Goal: Transaction & Acquisition: Purchase product/service

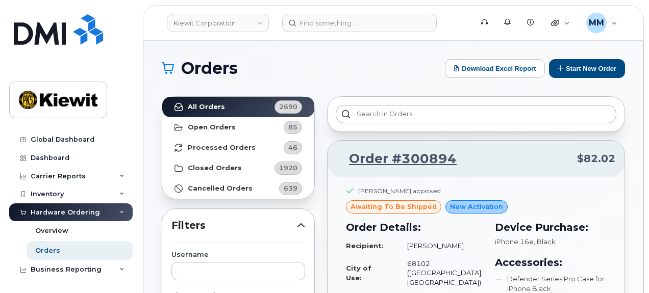
scroll to position [102, 0]
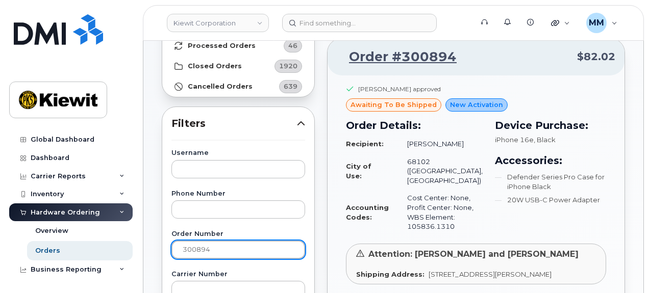
drag, startPoint x: 213, startPoint y: 248, endPoint x: 161, endPoint y: 256, distance: 52.6
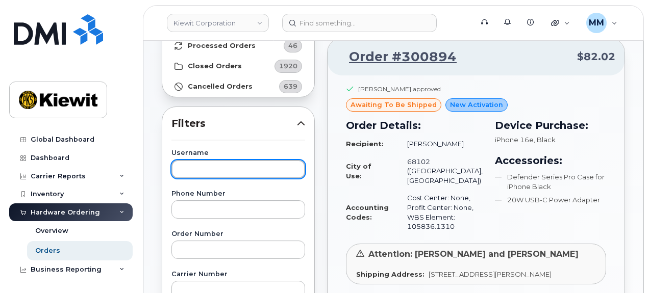
click at [188, 165] on input "text" at bounding box center [238, 169] width 134 height 18
paste input "[PERSON_NAME]"
type input "[PERSON_NAME]"
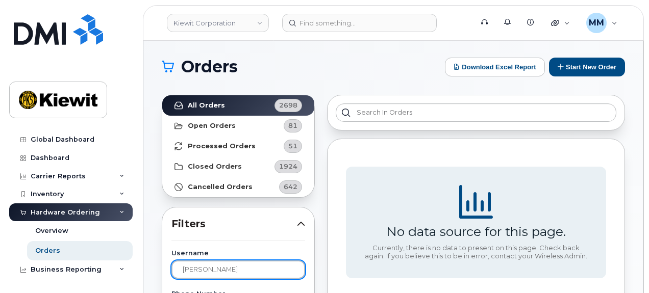
scroll to position [0, 0]
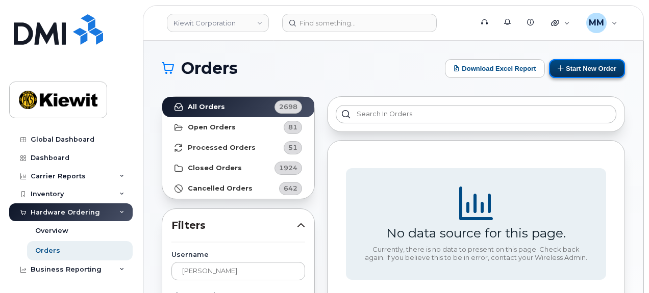
click at [599, 73] on button "Start New Order" at bounding box center [587, 68] width 76 height 19
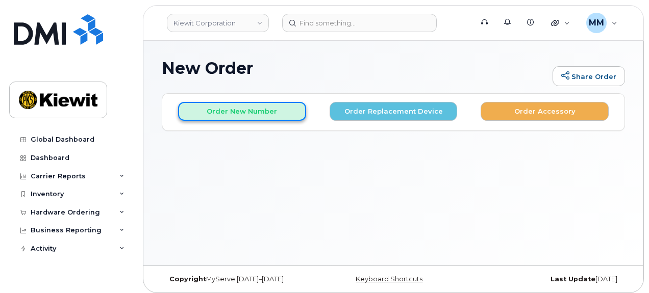
click at [243, 114] on button "Order New Number" at bounding box center [242, 111] width 128 height 19
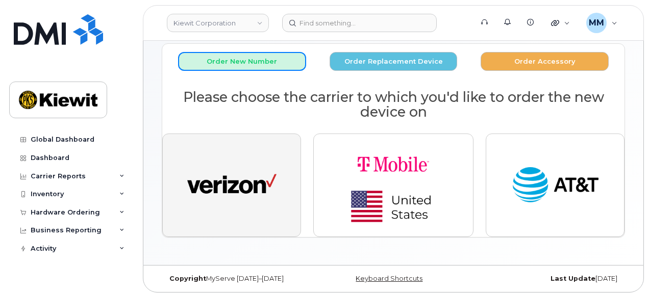
scroll to position [51, 0]
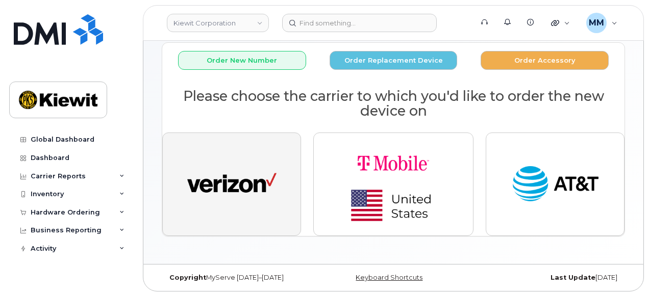
click at [230, 201] on img "button" at bounding box center [231, 185] width 89 height 46
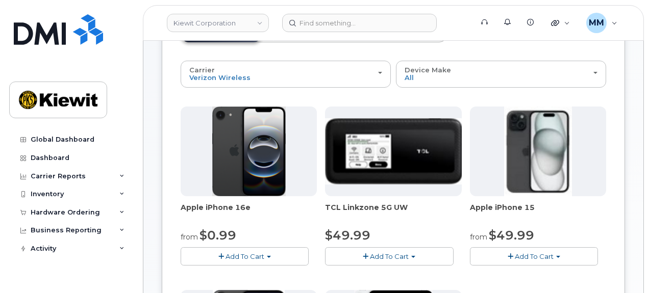
scroll to position [102, 0]
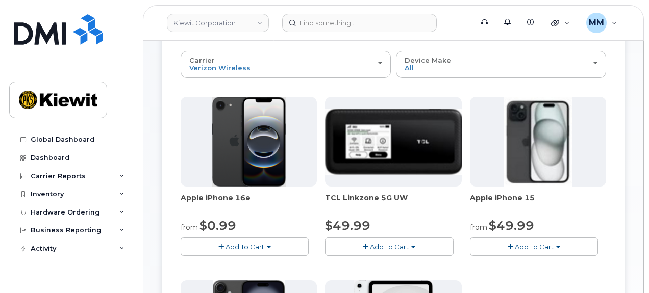
click at [282, 247] on button "Add To Cart" at bounding box center [245, 247] width 128 height 18
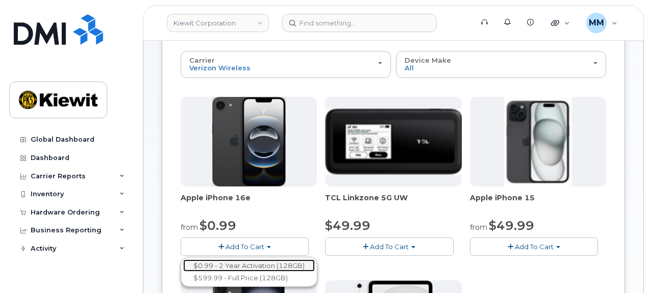
click at [271, 267] on link "$0.99 - 2 Year Activation (128GB)" at bounding box center [249, 266] width 132 height 13
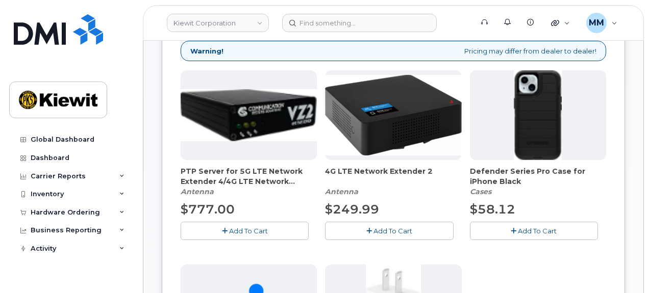
scroll to position [204, 0]
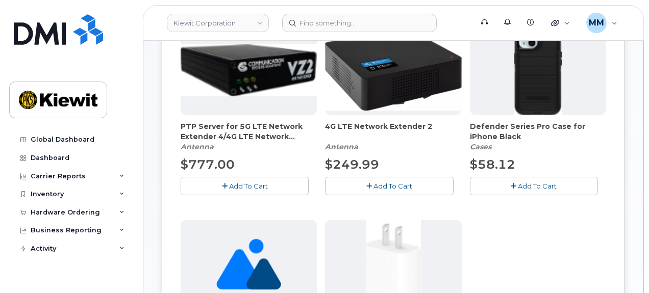
click at [525, 183] on span "Add To Cart" at bounding box center [537, 186] width 39 height 8
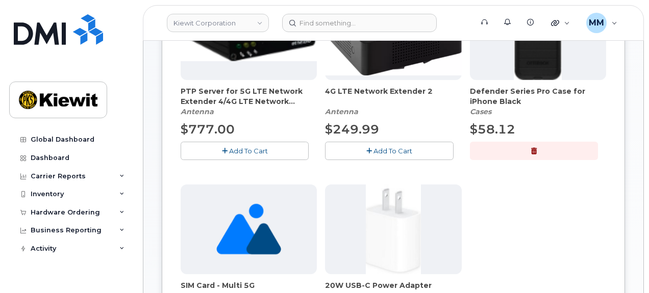
scroll to position [306, 0]
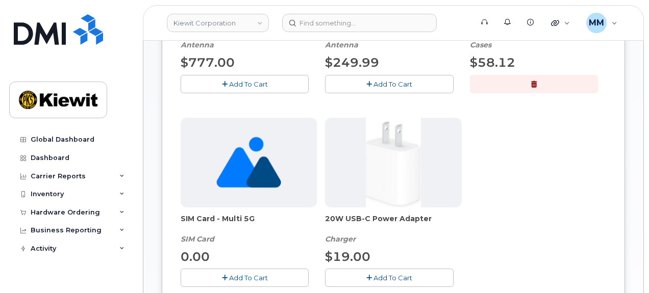
click at [366, 272] on button "Add To Cart" at bounding box center [389, 278] width 128 height 18
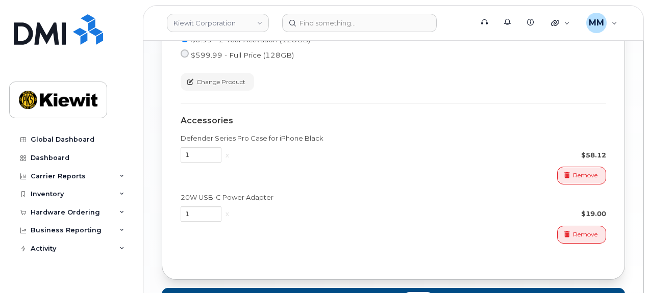
scroll to position [765, 0]
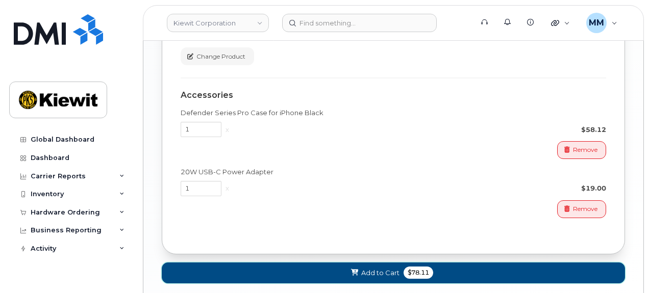
click at [388, 268] on span "Add to Cart" at bounding box center [380, 273] width 38 height 10
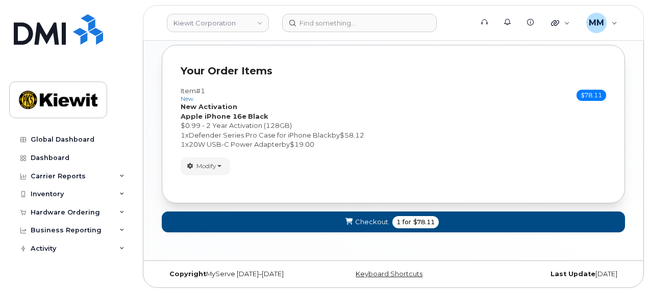
scroll to position [375, 0]
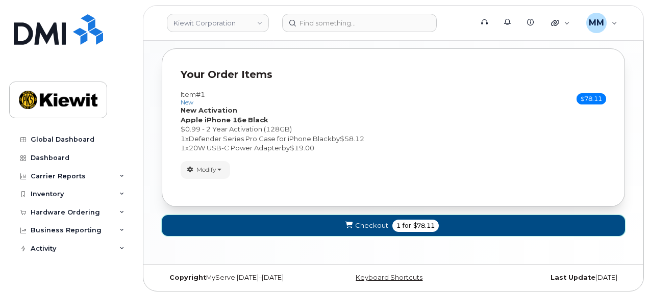
click at [374, 225] on span "Checkout" at bounding box center [371, 226] width 33 height 10
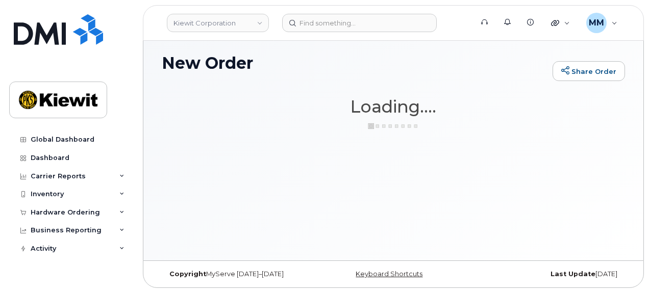
scroll to position [5, 0]
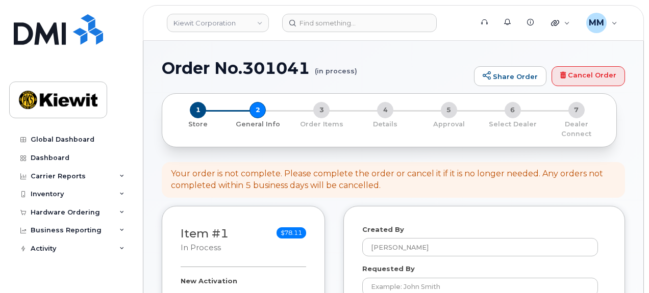
select select
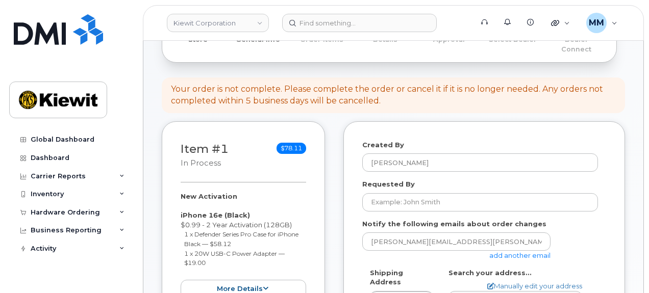
scroll to position [153, 0]
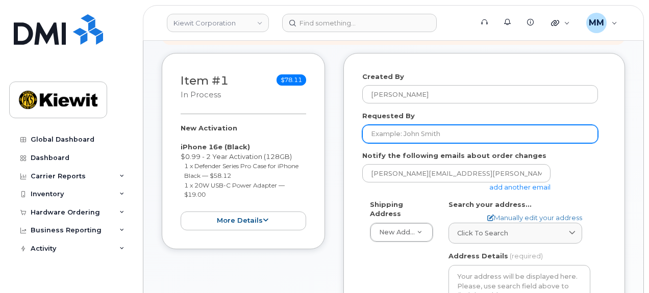
click at [439, 126] on input "Requested By" at bounding box center [480, 134] width 236 height 18
paste input "[PERSON_NAME]"
type input "[PERSON_NAME]"
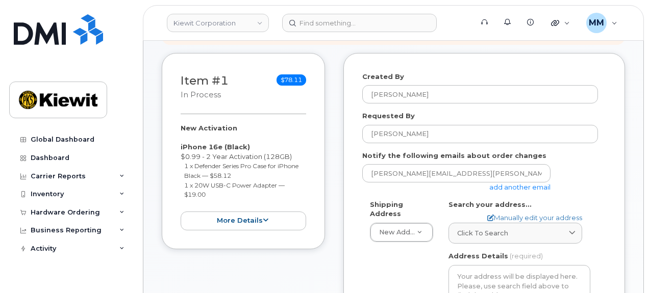
click at [494, 183] on link "add another email" at bounding box center [519, 187] width 61 height 8
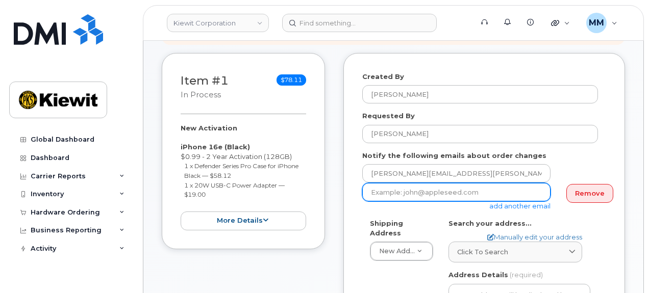
click at [394, 184] on input "email" at bounding box center [456, 192] width 188 height 18
paste input "[PERSON_NAME].[PERSON_NAME]"
click at [435, 186] on input "[PERSON_NAME].[PERSON_NAME]" at bounding box center [456, 192] width 188 height 18
type input "[PERSON_NAME][EMAIL_ADDRESS][PERSON_NAME][PERSON_NAME][DOMAIN_NAME]"
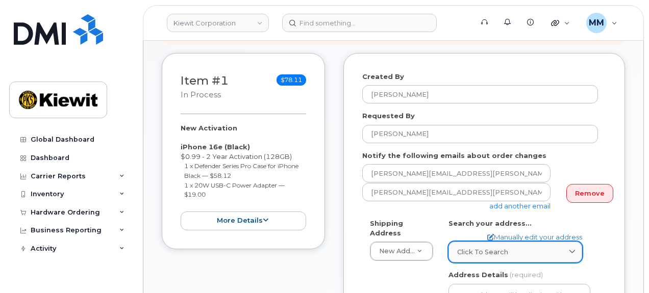
click at [502, 247] on span "Click to search" at bounding box center [482, 252] width 51 height 10
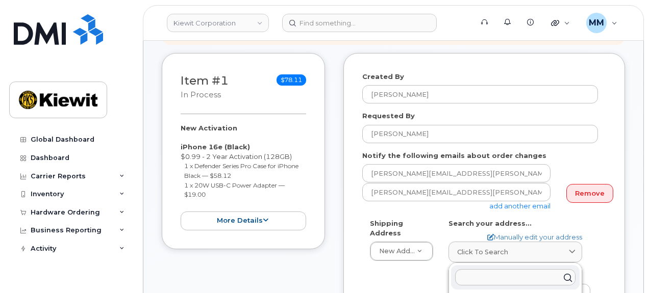
click at [495, 270] on input "text" at bounding box center [515, 277] width 120 height 16
paste input "[STREET_ADDRESS]"
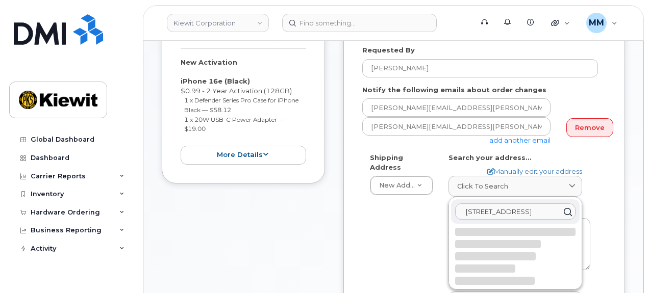
scroll to position [255, 0]
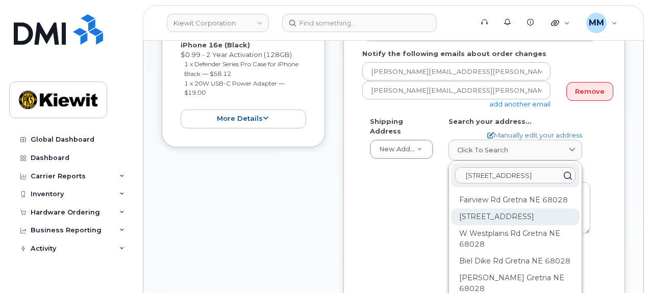
type input "16479 Fairview Road, Gretna, NE. 68028"
click at [486, 209] on div "21978 Platteview Rd Gretna NE 68028" at bounding box center [515, 217] width 129 height 17
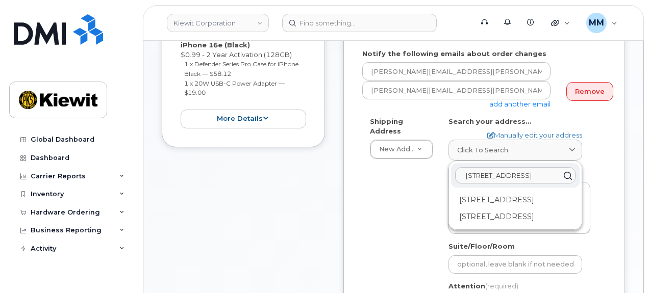
click at [496, 169] on input "16479 Fairview Road, Gretna, NE. 68028" at bounding box center [515, 175] width 120 height 16
click at [497, 168] on input "16479 Fairview Road, Gretna, NE. 68028" at bounding box center [515, 175] width 120 height 16
click at [497, 167] on input "16479 Fairview Road, Gretna, NE. 68028" at bounding box center [515, 175] width 120 height 16
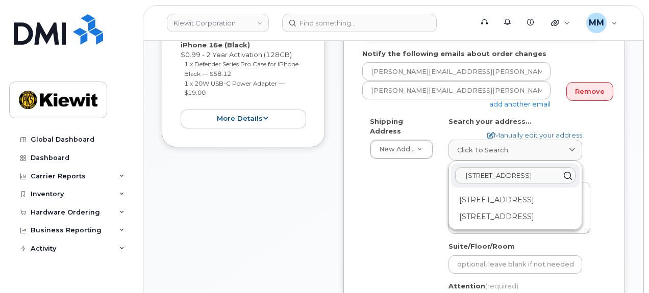
click at [497, 167] on input "16479 Fairview Road, Gretna, NE. 68028" at bounding box center [515, 175] width 120 height 16
click at [413, 192] on div "Shipping Address New Address New Address AB Search your address... Manually edi…" at bounding box center [480, 239] width 236 height 244
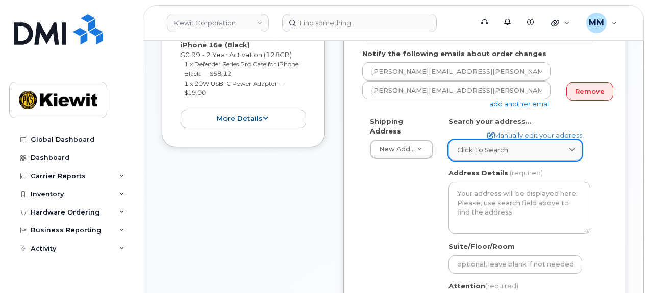
click at [492, 145] on span "Click to search" at bounding box center [482, 150] width 51 height 10
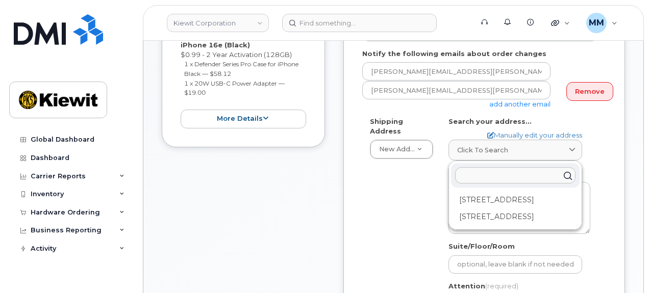
click at [478, 167] on input "text" at bounding box center [515, 175] width 120 height 16
paste input "16479 Fairview Road, Gretna, NE. 68028"
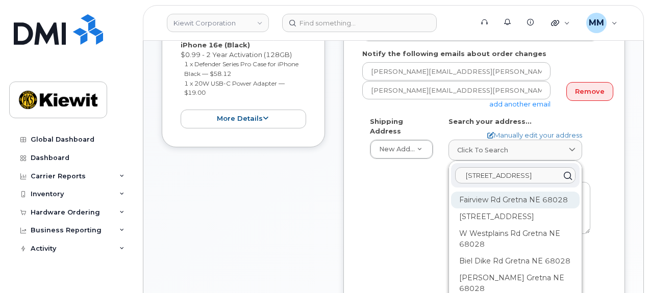
type input "16479 Fairview Road, Gretna, NE. 68028"
click at [481, 192] on div "Fairview Rd Gretna NE 68028" at bounding box center [515, 200] width 129 height 17
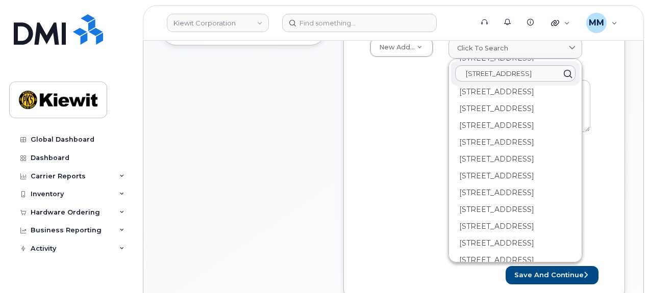
scroll to position [102, 0]
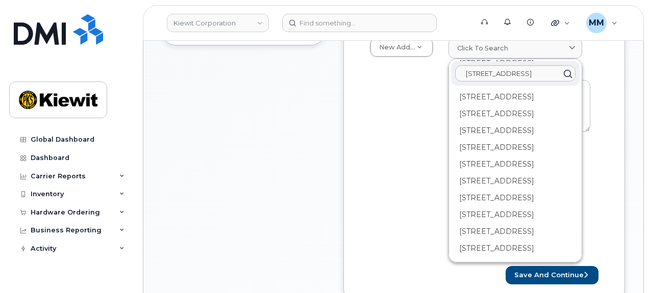
click at [423, 215] on div "Shipping Address New Address New Address AB Search your address... Manually edi…" at bounding box center [480, 137] width 236 height 244
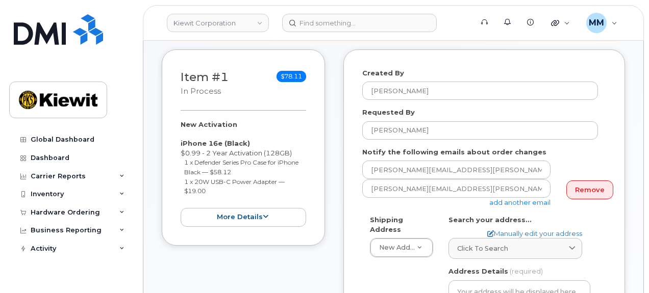
scroll to position [153, 0]
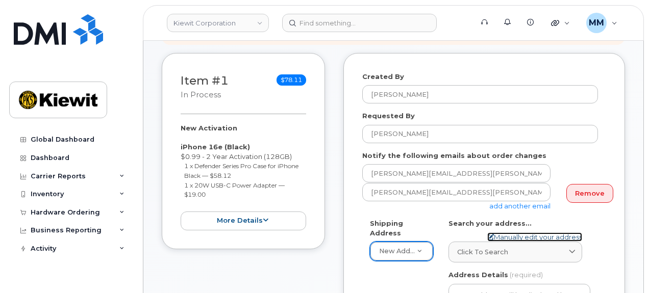
click at [530, 233] on link "Manually edit your address" at bounding box center [534, 238] width 95 height 10
select select
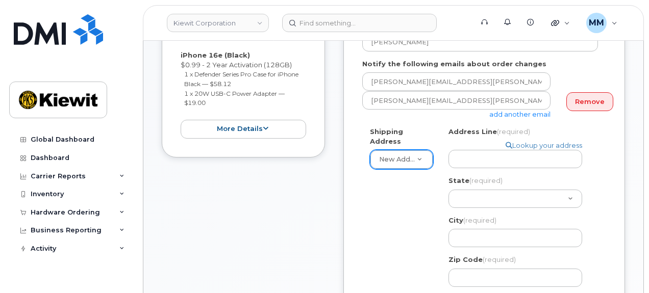
scroll to position [255, 0]
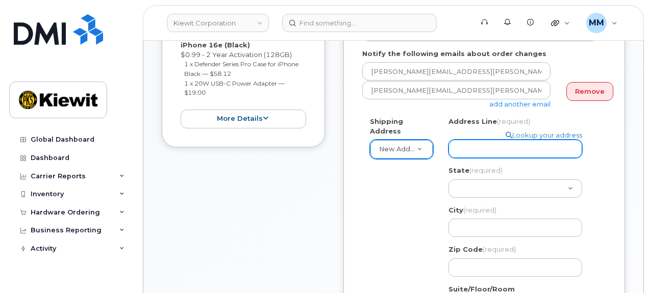
click at [471, 140] on input "Address Line (required)" at bounding box center [515, 149] width 134 height 18
paste input "16479 Fairview Road"
type input "16479 Fairview Road"
select select
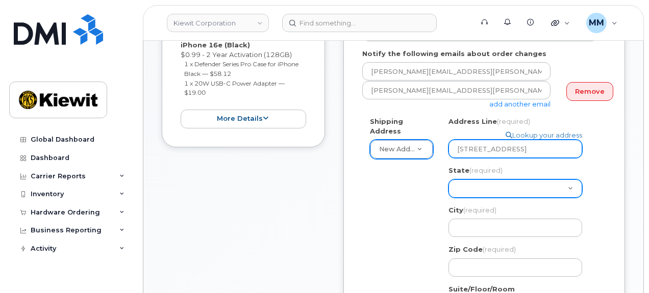
type input "16479 Fairview Road"
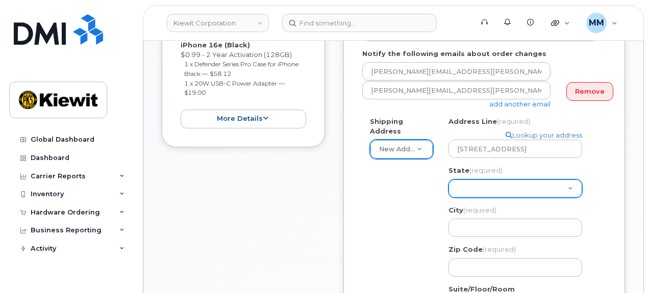
click at [473, 180] on select "Alabama Alaska American Samoa Arizona Arkansas California Colorado Connecticut …" at bounding box center [515, 189] width 134 height 18
select select "NE"
click at [448, 180] on select "Alabama Alaska American Samoa Arizona Arkansas California Colorado Connecticut …" at bounding box center [515, 189] width 134 height 18
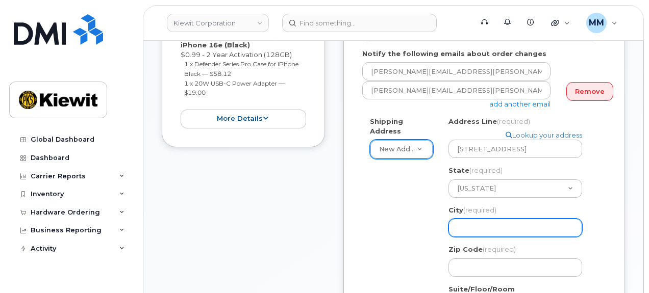
click at [478, 219] on input "City (required)" at bounding box center [515, 228] width 134 height 18
select select
type input "G"
select select
type input "Gr"
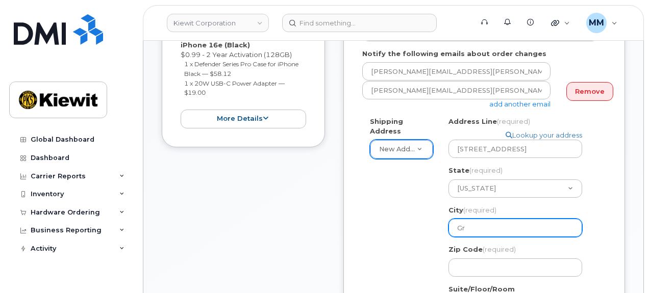
select select
type input "Gre"
select select
type input "Gret"
select select
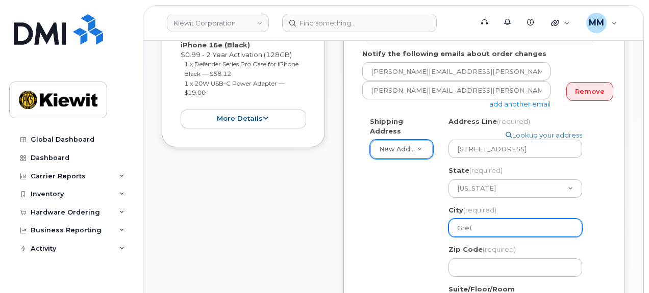
type input "Gretn"
select select
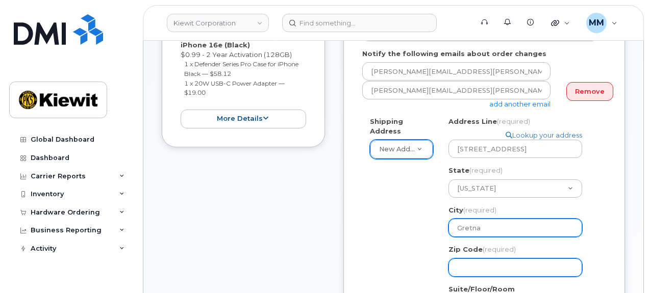
type input "Gretna"
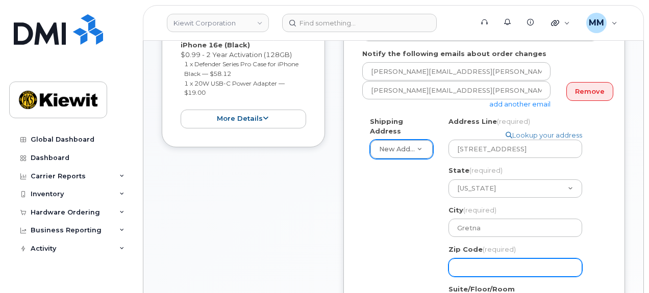
click at [483, 259] on input "Zip Code (required)" at bounding box center [515, 268] width 134 height 18
select select
type input "6"
select select
type input "68"
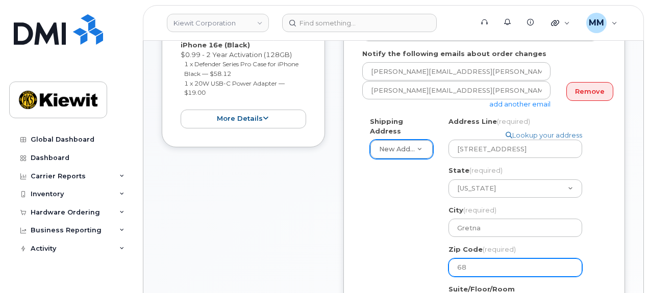
select select
type input "680"
select select
type input "6802"
select select
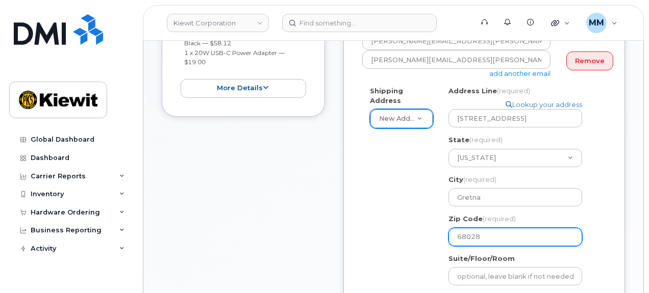
scroll to position [357, 0]
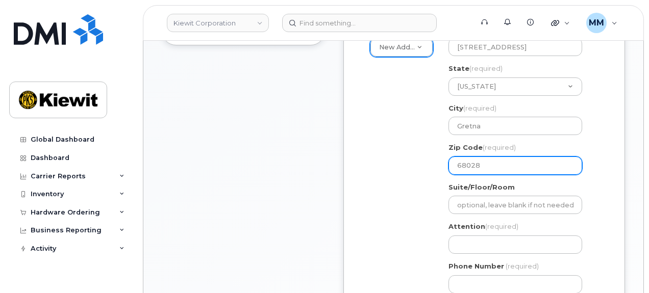
type input "68028"
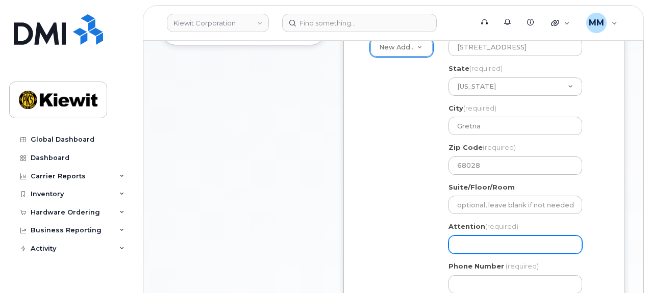
click at [473, 236] on input "Attention (required)" at bounding box center [515, 245] width 134 height 18
paste input "Christina Gonzalez"
type input "Christina Gonzalez"
select select
type input "Christina Gonzalez"
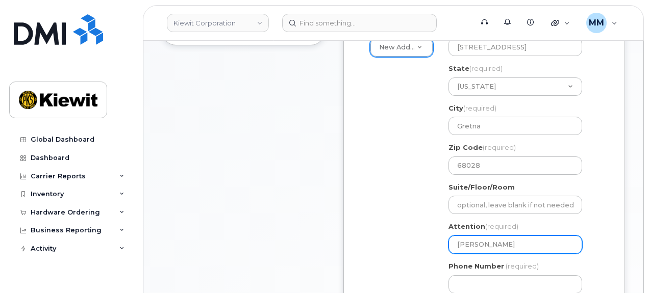
select select
type input "Christina Gonzalez a"
select select
type input "Christina Gonzalez abd"
select select
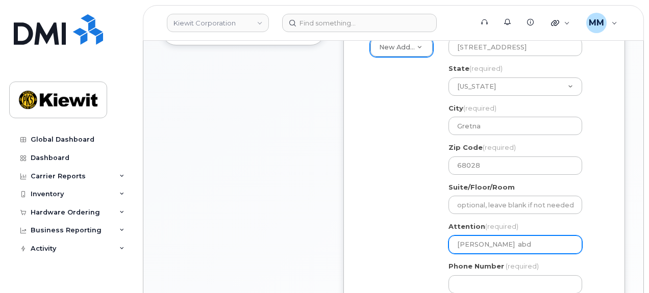
type input "Christina Gonzalez abd"
select select
type input "Christina Gonzalez abd ="
select select
type input "Christina Gonzalez abd"
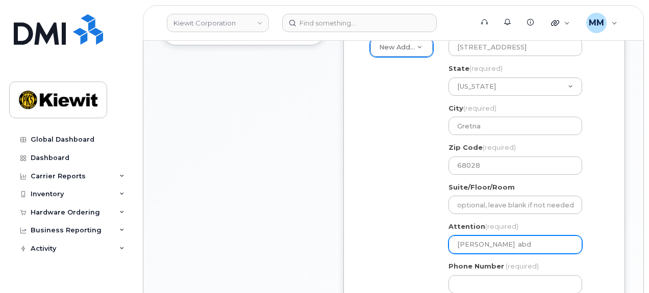
select select
type input "Christina Gonzalez ab"
select select
type input "Christina Gonzalez a"
select select
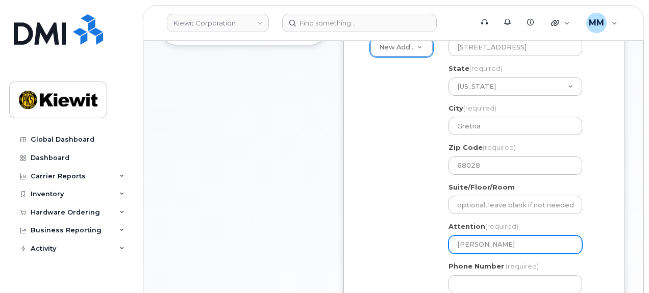
type input "Christina Gonzalez"
select select
type input "Christina Gonzalez a"
select select
type input "Christina Gonzalez an"
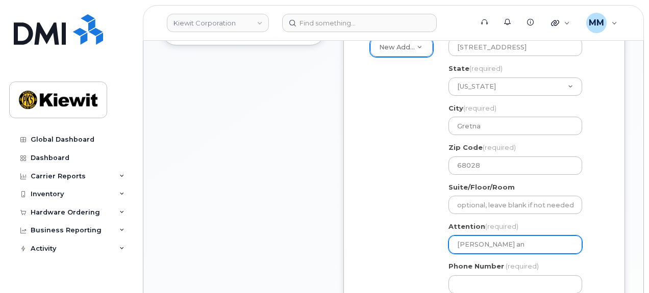
select select
click at [550, 237] on input "Christina Gonzalez and" at bounding box center [515, 245] width 134 height 18
paste input "Kyle Scrimsh"
type input "Christina Gonzalez and Kyle Scrimsh"
select select
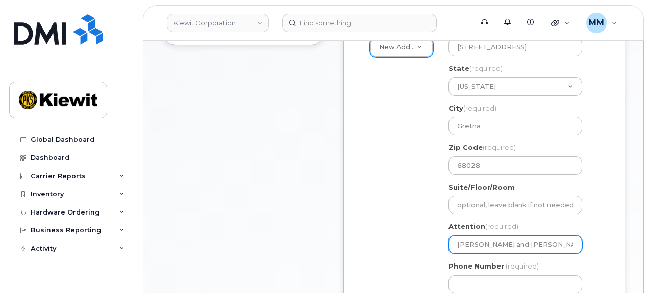
scroll to position [0, 3]
type input "Christina Gonzalez and Kyle Scrimsh"
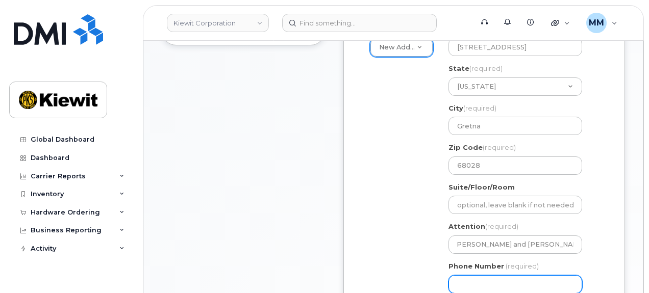
scroll to position [0, 0]
click at [505, 281] on input "Phone Number" at bounding box center [515, 284] width 134 height 18
type input "877772770"
select select
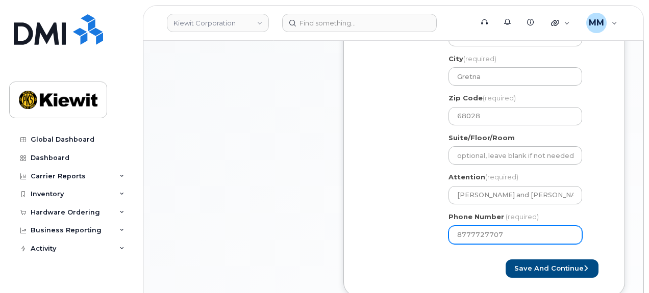
scroll to position [408, 0]
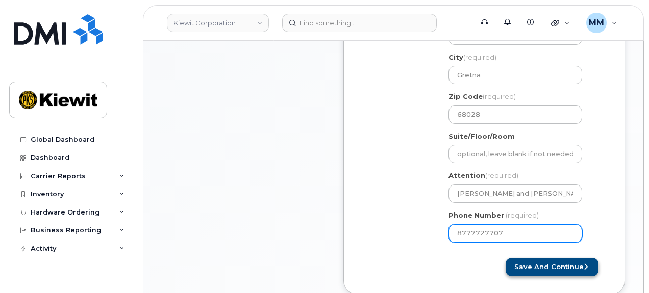
type input "8777727707"
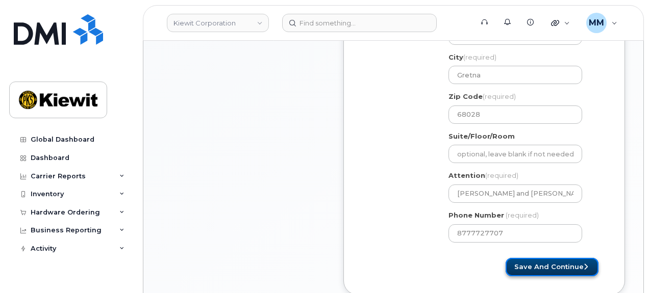
click at [523, 258] on button "Save and Continue" at bounding box center [551, 267] width 93 height 19
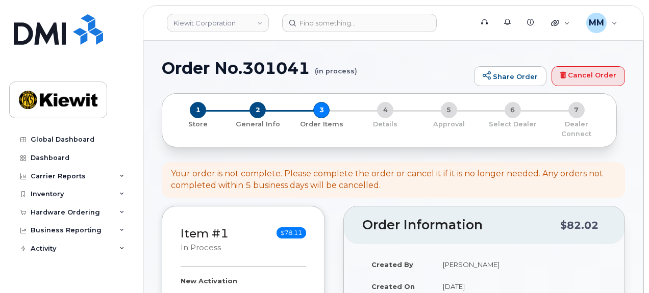
select select
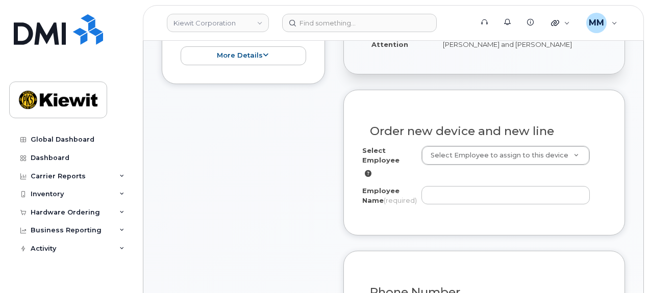
scroll to position [357, 0]
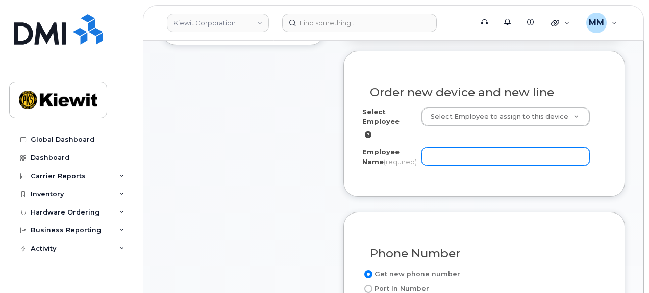
click at [453, 147] on input "Employee Name (required)" at bounding box center [505, 156] width 169 height 18
paste input "[PERSON_NAME]"
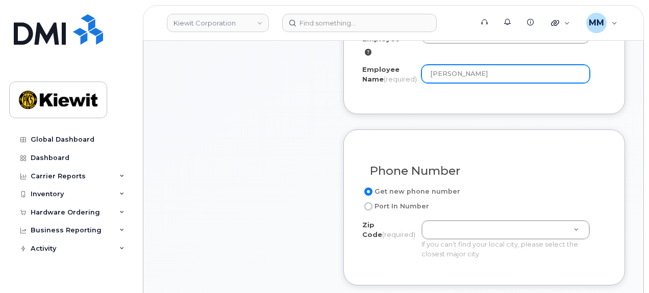
scroll to position [459, 0]
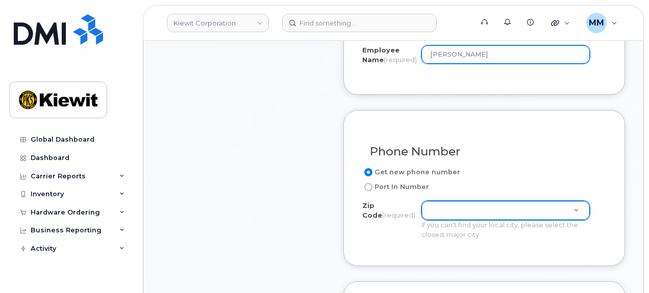
type input "[PERSON_NAME]"
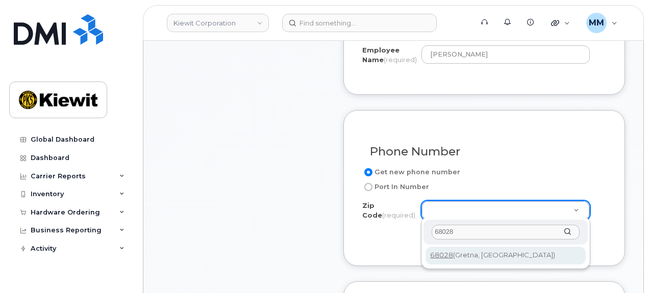
type input "68028"
type input "68028 (Gretna, NE)"
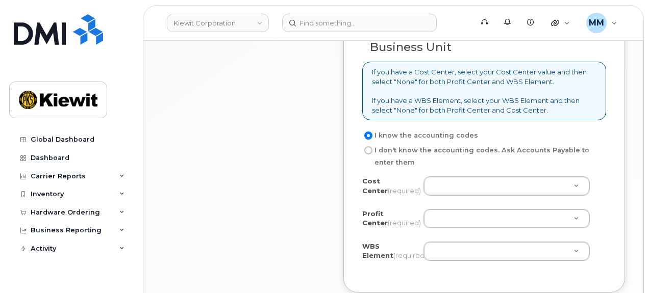
scroll to position [867, 0]
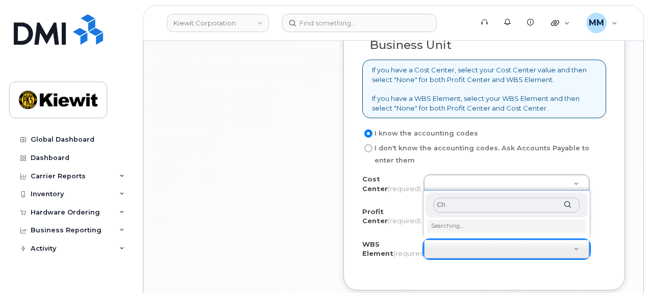
type input "C"
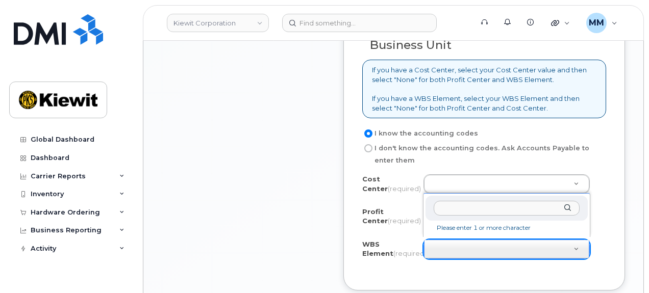
click at [463, 206] on input "text" at bounding box center [507, 208] width 146 height 15
paste input "106263.1860"
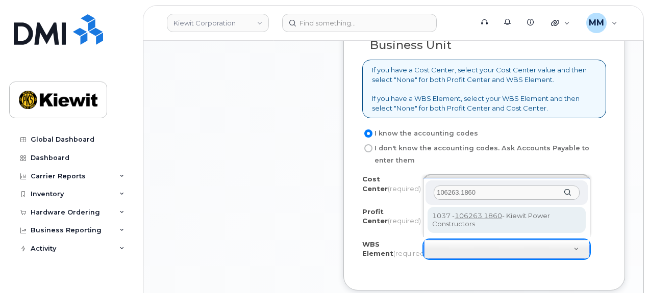
type input "106263.1860"
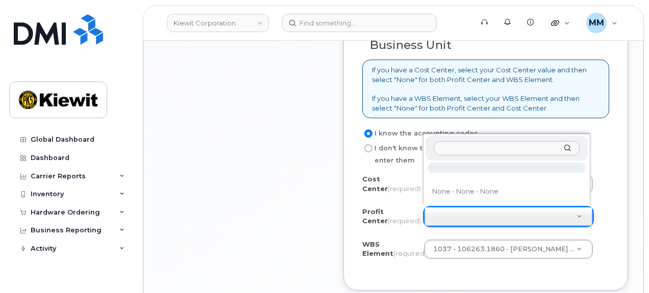
select select "None"
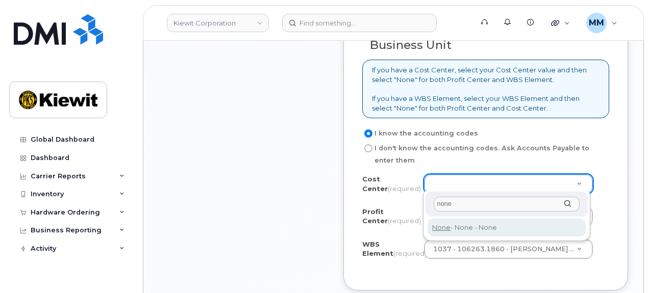
type input "none"
type input "None"
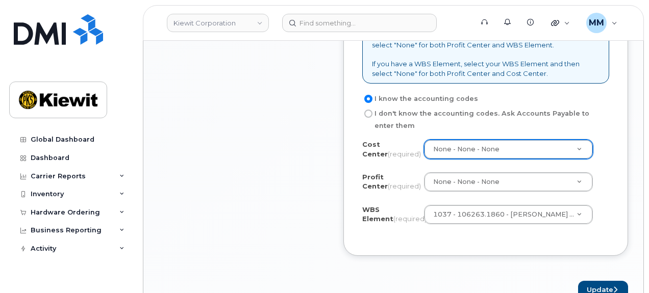
scroll to position [969, 0]
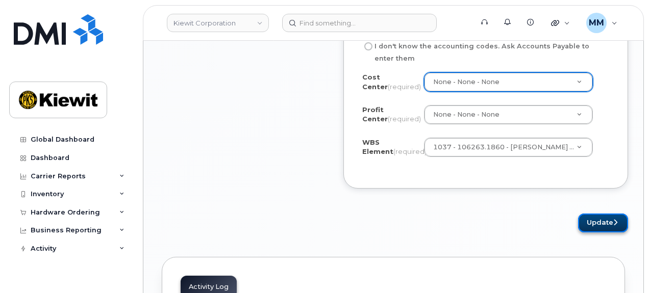
click at [582, 218] on button "Update" at bounding box center [603, 223] width 50 height 19
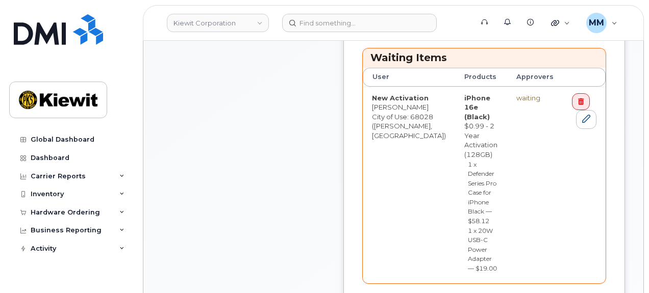
scroll to position [459, 0]
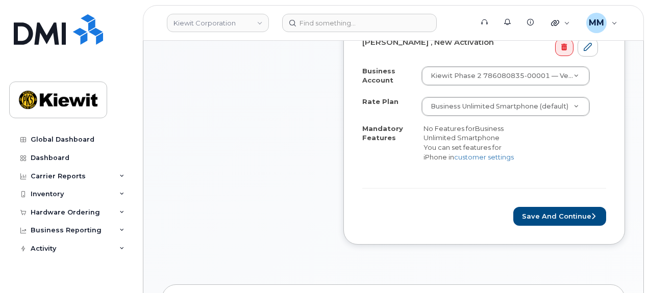
scroll to position [408, 0]
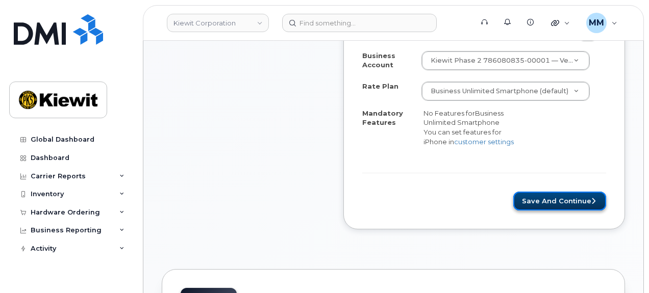
click at [546, 192] on button "Save and Continue" at bounding box center [559, 201] width 93 height 19
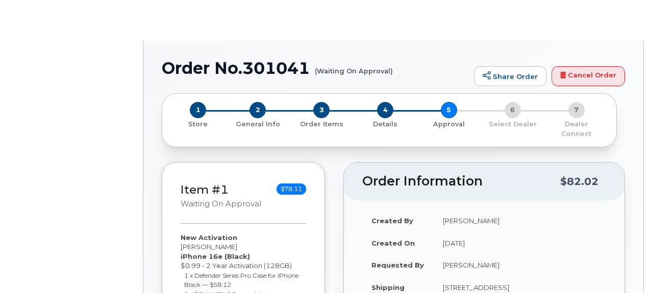
radio input "true"
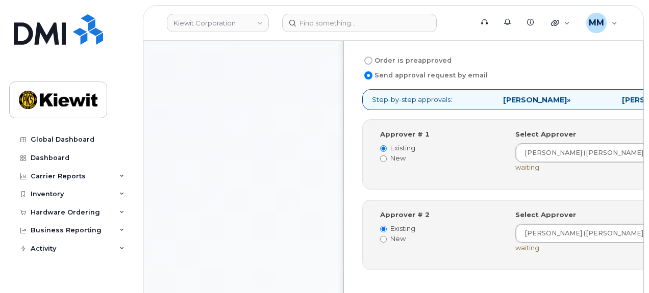
scroll to position [408, 0]
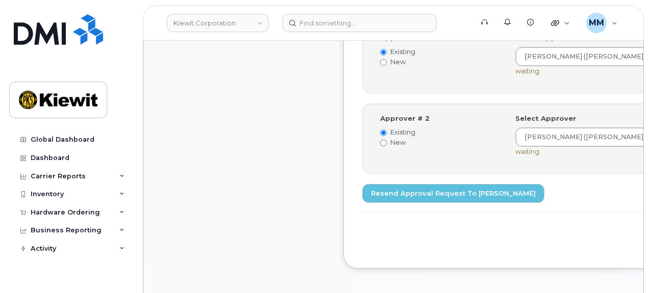
scroll to position [459, 0]
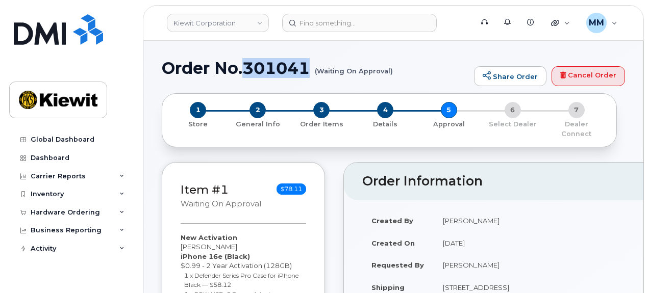
drag, startPoint x: 307, startPoint y: 69, endPoint x: 247, endPoint y: 65, distance: 60.4
click at [247, 65] on h1 "Order No.301041 (Waiting On Approval)" at bounding box center [315, 68] width 307 height 18
copy h1 "301041"
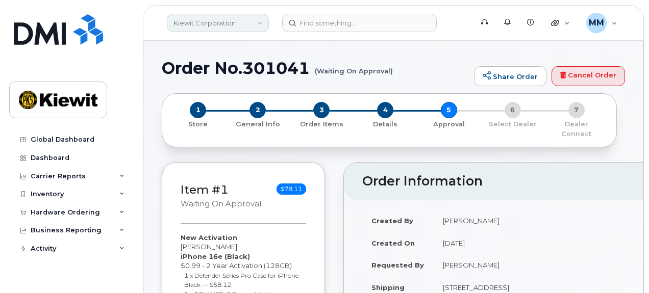
click at [259, 26] on link "Kiewit Corporation" at bounding box center [218, 23] width 102 height 18
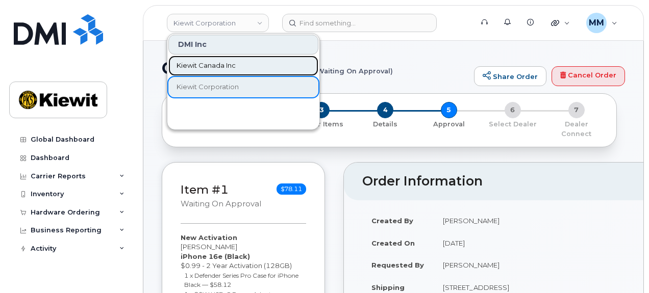
click at [237, 65] on link "Kiewit Canada Inc" at bounding box center [243, 66] width 150 height 20
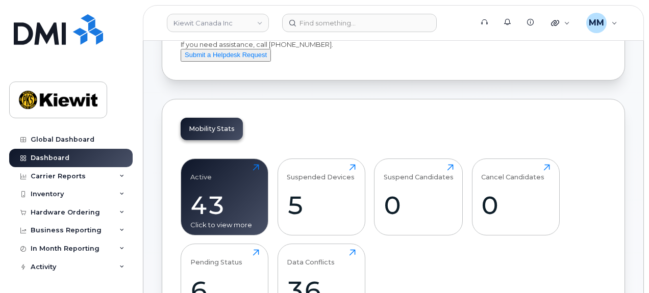
scroll to position [102, 0]
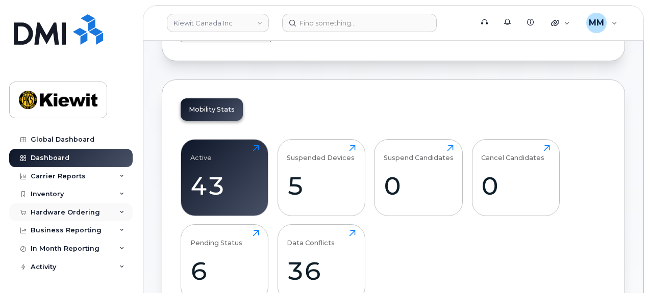
click at [77, 219] on div "Hardware Ordering" at bounding box center [70, 212] width 123 height 18
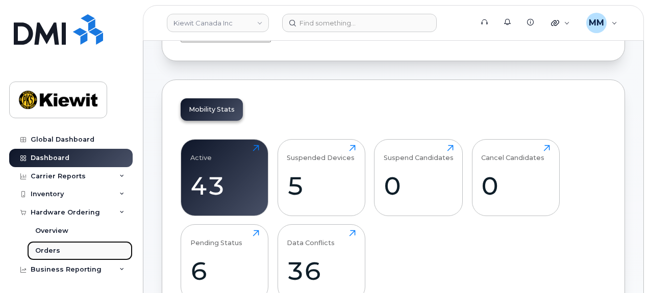
click at [70, 245] on link "Orders" at bounding box center [80, 250] width 106 height 19
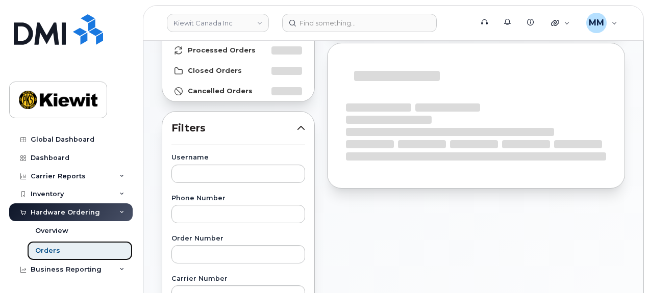
scroll to position [102, 0]
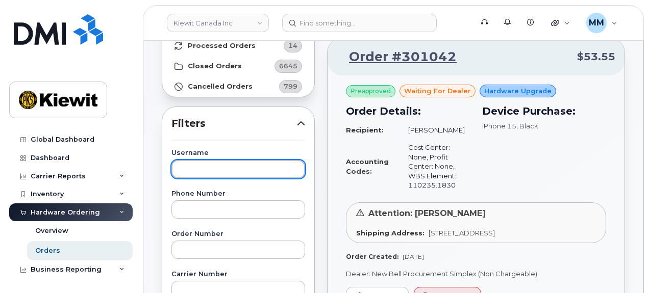
click at [192, 164] on input "text" at bounding box center [238, 169] width 134 height 18
paste input "Adelani Brown"
type input "Adelani Brown"
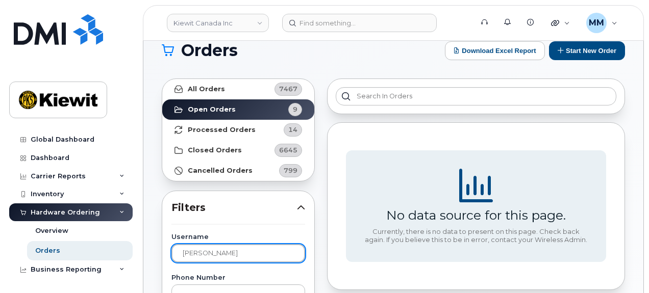
scroll to position [0, 0]
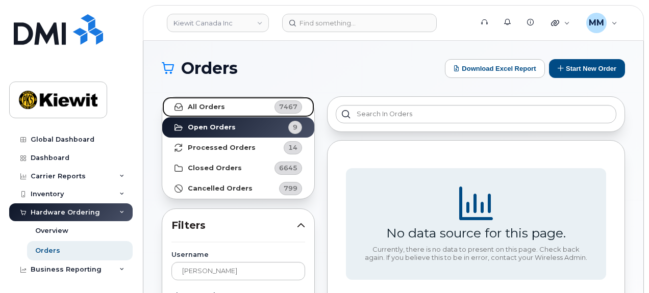
click at [237, 111] on link "All Orders 7467" at bounding box center [238, 107] width 152 height 20
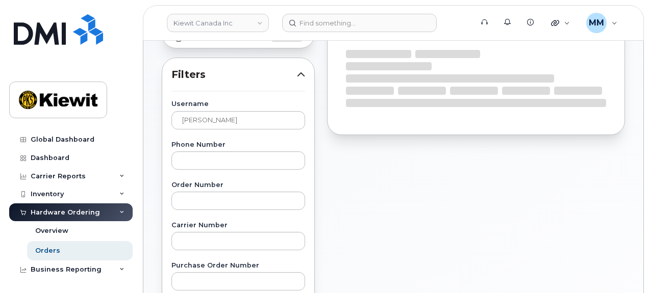
scroll to position [153, 0]
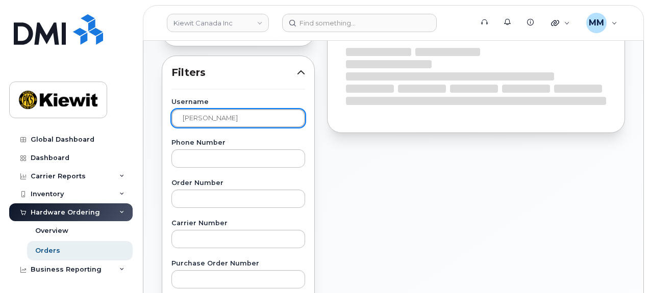
click at [257, 121] on input "[PERSON_NAME]" at bounding box center [238, 118] width 134 height 18
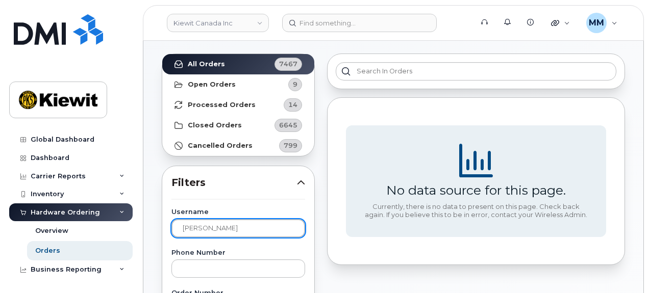
scroll to position [0, 0]
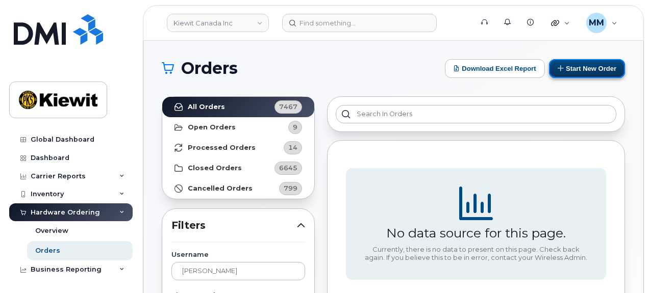
click at [575, 69] on button "Start New Order" at bounding box center [587, 68] width 76 height 19
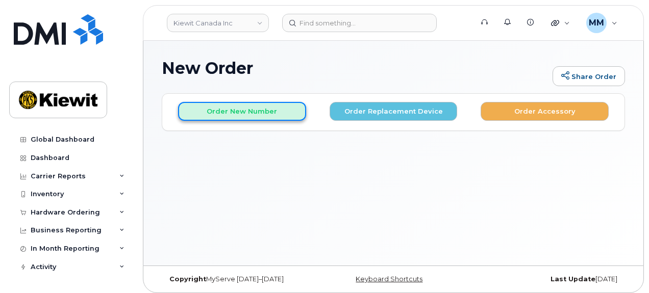
click at [247, 115] on button "Order New Number" at bounding box center [242, 111] width 128 height 19
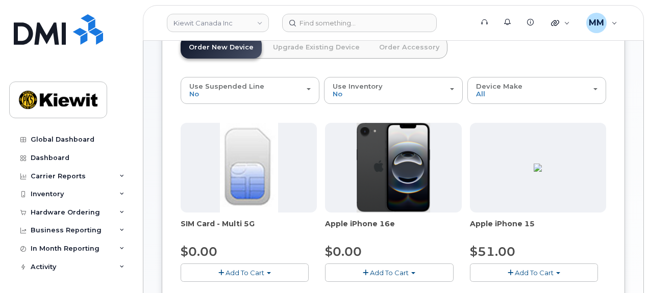
scroll to position [102, 0]
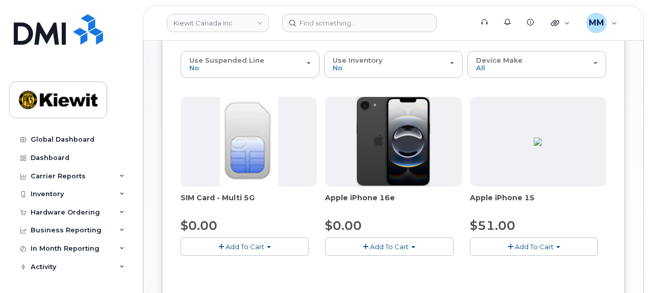
click at [401, 246] on span "Add To Cart" at bounding box center [389, 247] width 39 height 8
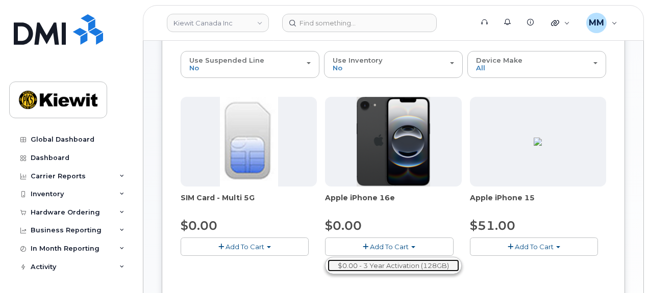
click at [388, 262] on link "$0.00 - 3 Year Activation (128GB)" at bounding box center [393, 266] width 132 height 13
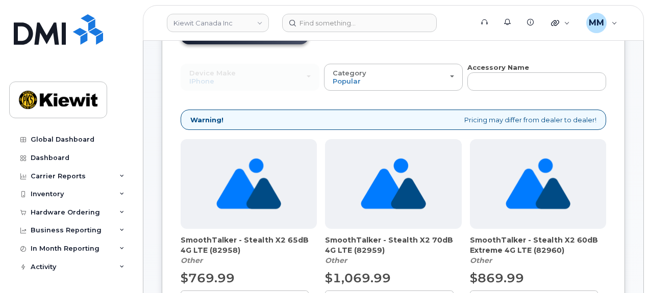
scroll to position [0, 0]
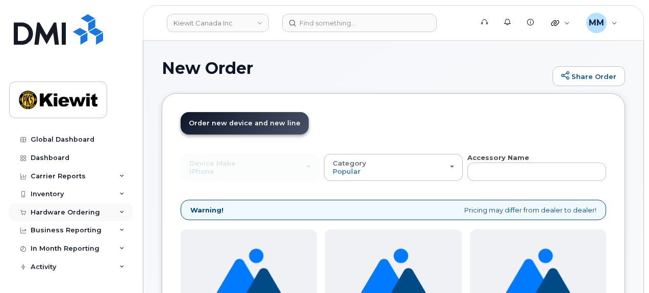
click at [75, 210] on div "Hardware Ordering" at bounding box center [65, 213] width 69 height 8
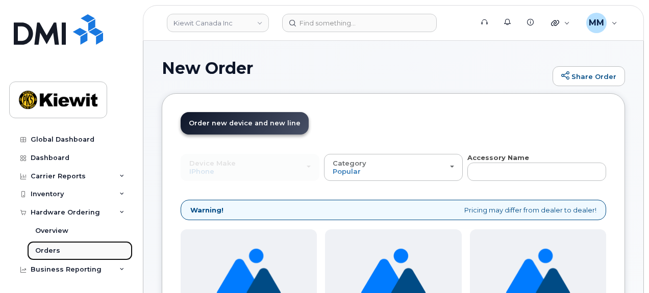
click at [64, 251] on link "Orders" at bounding box center [80, 250] width 106 height 19
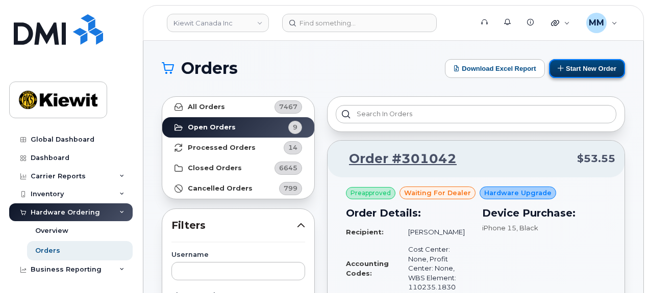
click at [568, 72] on button "Start New Order" at bounding box center [587, 68] width 76 height 19
click at [574, 72] on button "Start New Order" at bounding box center [587, 68] width 76 height 19
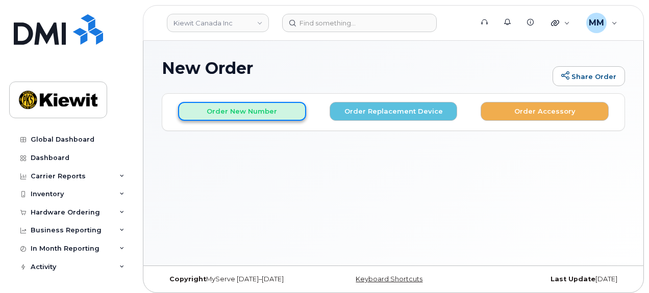
click at [258, 115] on button "Order New Number" at bounding box center [242, 111] width 128 height 19
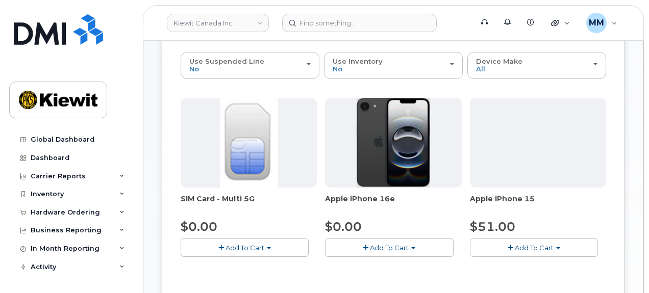
scroll to position [102, 0]
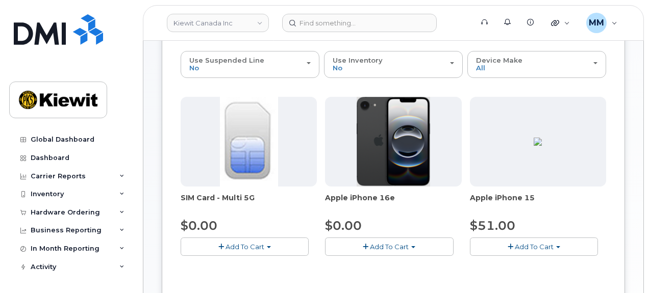
click at [403, 243] on span "Add To Cart" at bounding box center [389, 247] width 39 height 8
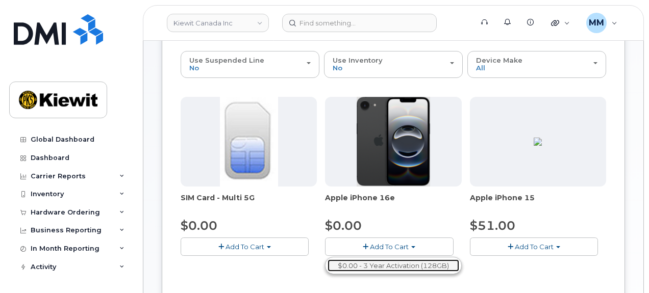
click at [395, 262] on link "$0.00 - 3 Year Activation (128GB)" at bounding box center [393, 266] width 132 height 13
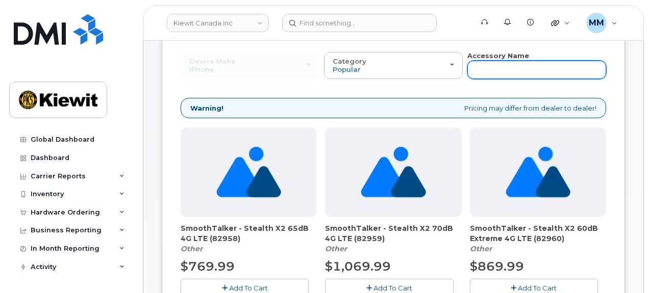
click at [491, 73] on input "text" at bounding box center [536, 70] width 139 height 18
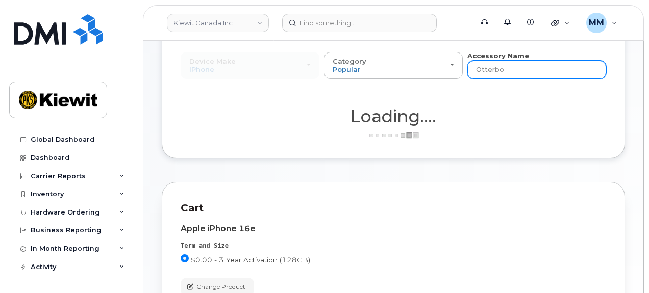
type input "Otterbox"
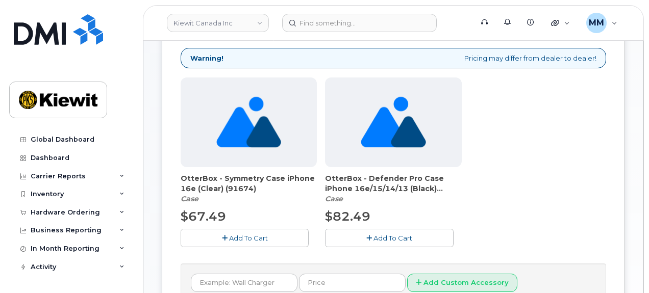
scroll to position [153, 0]
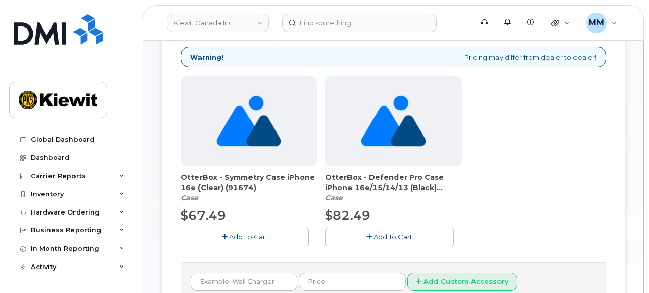
click at [260, 243] on button "Add To Cart" at bounding box center [245, 237] width 128 height 18
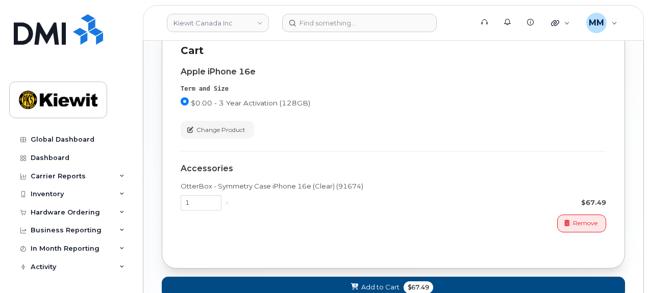
scroll to position [510, 0]
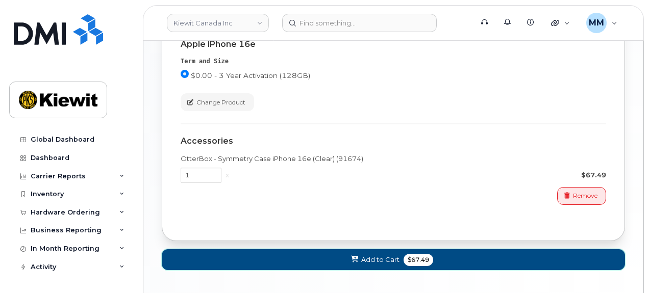
click at [358, 258] on span at bounding box center [355, 260] width 10 height 10
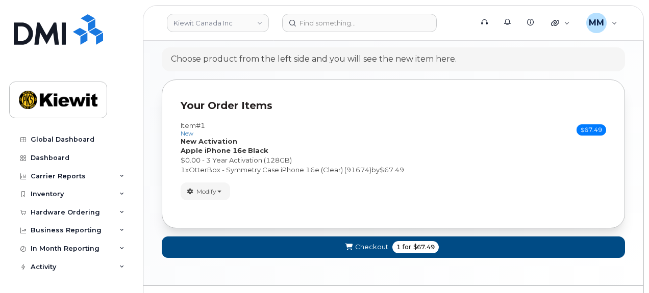
scroll to position [424, 0]
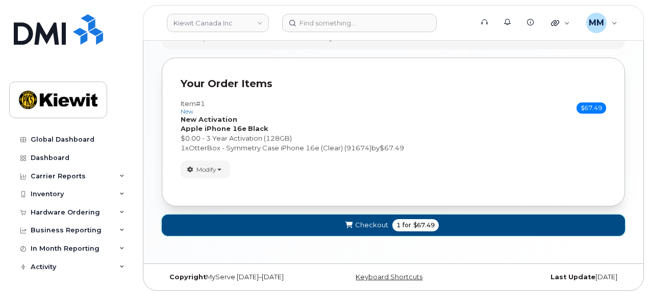
click at [375, 222] on span "Checkout" at bounding box center [371, 225] width 33 height 10
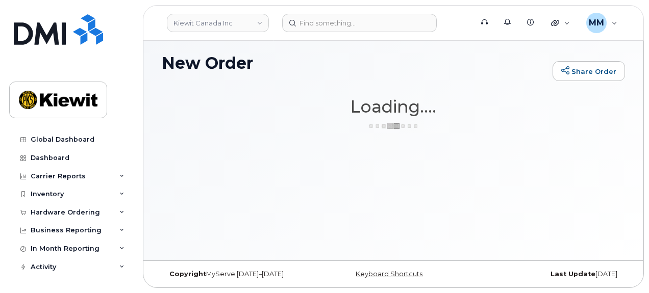
scroll to position [5, 0]
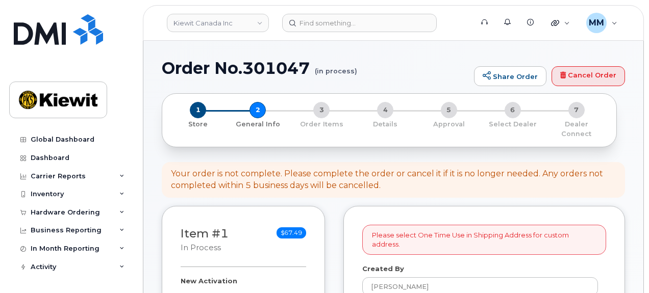
select select
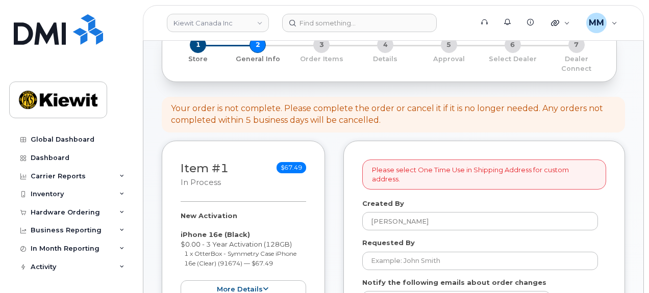
scroll to position [102, 0]
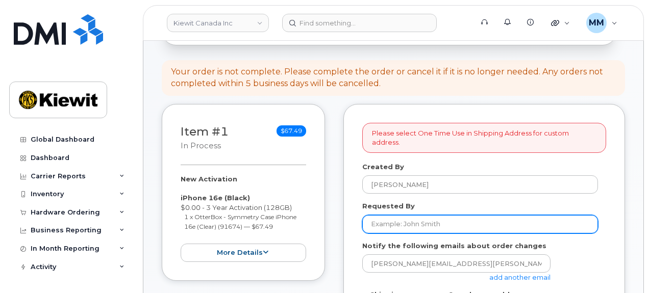
click at [415, 215] on input "Requested By" at bounding box center [480, 224] width 236 height 18
paste input "[PERSON_NAME]"
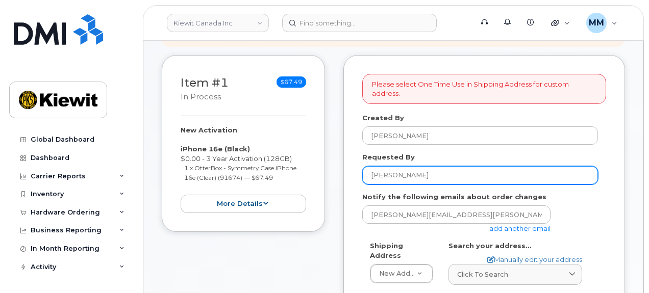
scroll to position [153, 0]
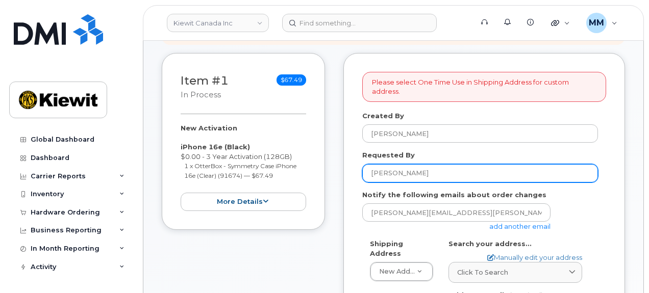
type input "[PERSON_NAME]"
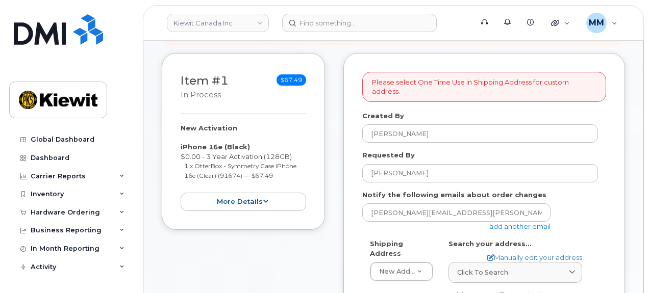
click at [493, 222] on link "add another email" at bounding box center [519, 226] width 61 height 8
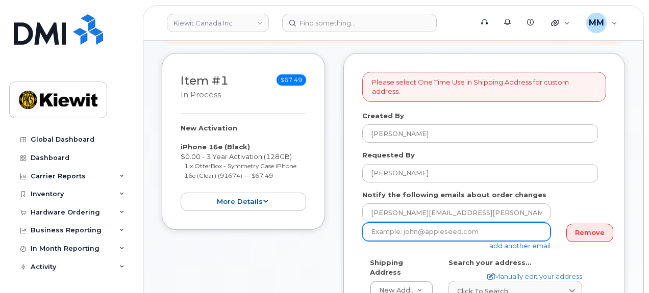
click at [409, 223] on input "email" at bounding box center [456, 232] width 188 height 18
paste input "[PERSON_NAME].[PERSON_NAME]"
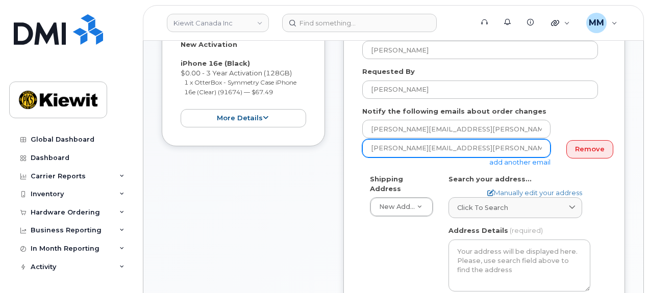
scroll to position [255, 0]
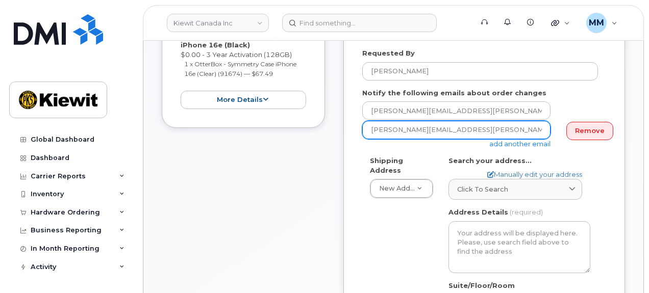
type input "[PERSON_NAME][EMAIL_ADDRESS][PERSON_NAME][PERSON_NAME][DOMAIN_NAME]"
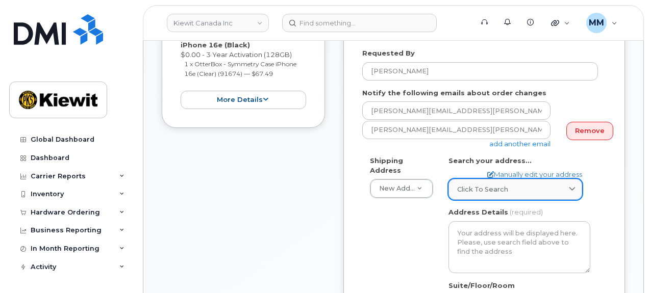
click at [571, 186] on icon at bounding box center [572, 189] width 7 height 7
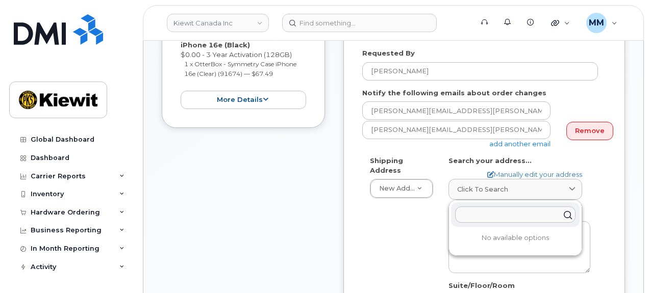
click at [513, 207] on input "text" at bounding box center [515, 215] width 120 height 16
paste input "1635 Tricont Ave, Whitby, ON L1N 7N5"
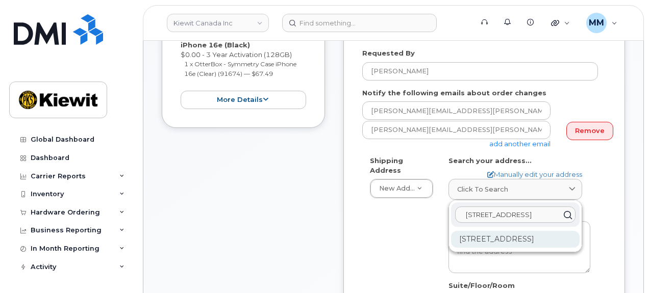
type input "1635 Tricont Ave, Whitby, ON L1N 7N5"
click at [528, 237] on div "1635 Tricont Ave Whitby ON L1N 7N5" at bounding box center [515, 239] width 129 height 17
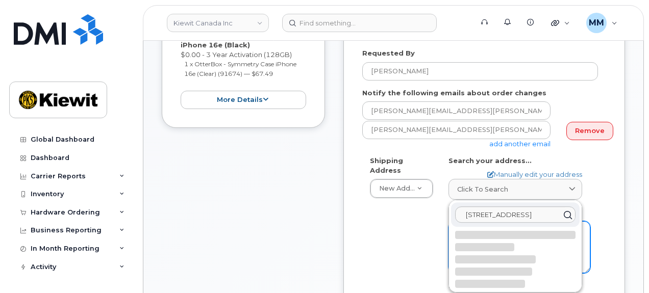
select select
type textarea "1635 Tricont Ave WHITBY ON L1N 7N5 CANADA"
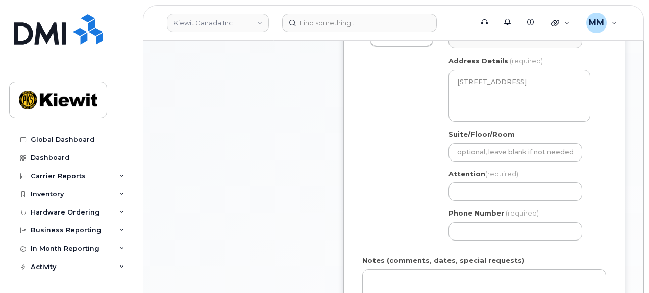
scroll to position [408, 0]
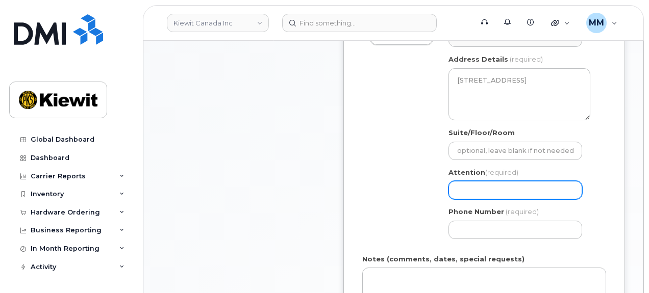
click at [472, 181] on input "Attention (required)" at bounding box center [515, 190] width 134 height 18
paste input "[PERSON_NAME]"
select select
type input "[PERSON_NAME]"
select select
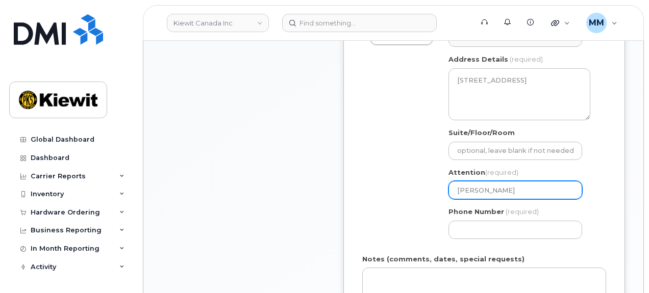
type input "Adelani Brown a"
select select
type input "Adelani Brown an"
select select
type input "Adelani Brown and"
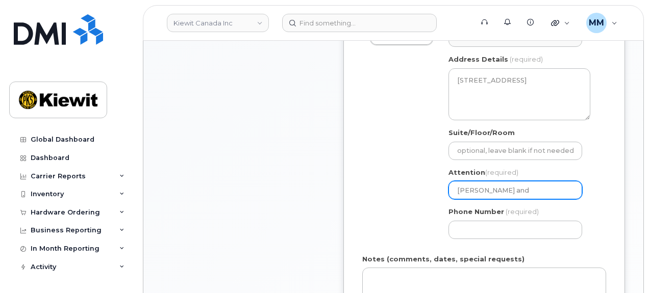
click at [537, 182] on input "Adelani Brown and" at bounding box center [515, 190] width 134 height 18
paste input "Ray Abedin"
select select
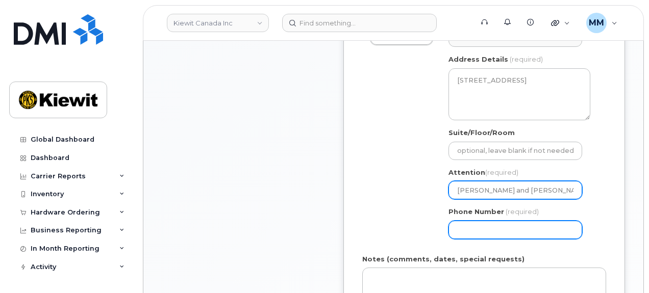
type input "[PERSON_NAME] and [PERSON_NAME]"
click at [507, 221] on input "Phone Number" at bounding box center [515, 230] width 134 height 18
type input "877772770"
select select
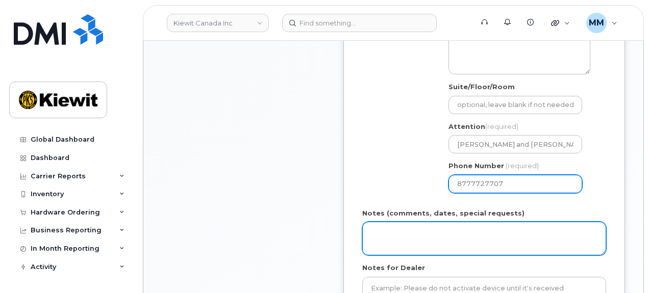
scroll to position [459, 0]
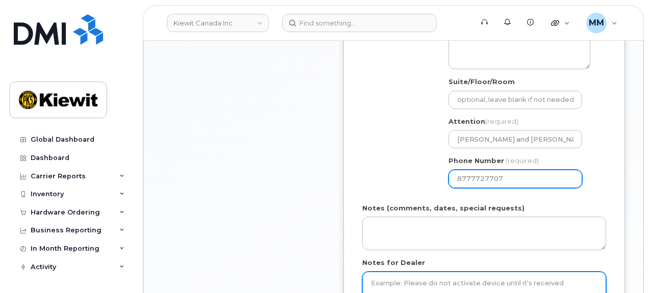
type input "8777727707"
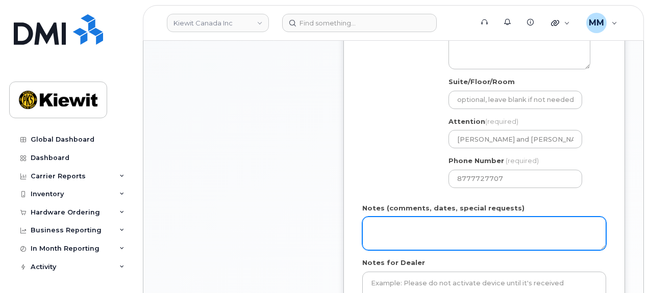
click at [392, 217] on textarea "Notes (comments, dates, special requests)" at bounding box center [484, 234] width 244 height 34
paste textarea "Please ship ASAP"
type textarea "Please ship ASAP"
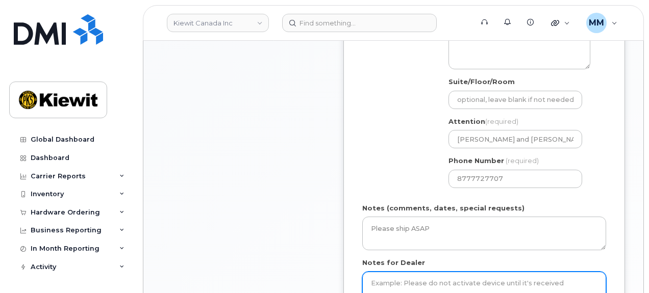
click at [411, 275] on textarea "Notes for Dealer" at bounding box center [484, 289] width 244 height 34
paste textarea "Please ship ASAP"
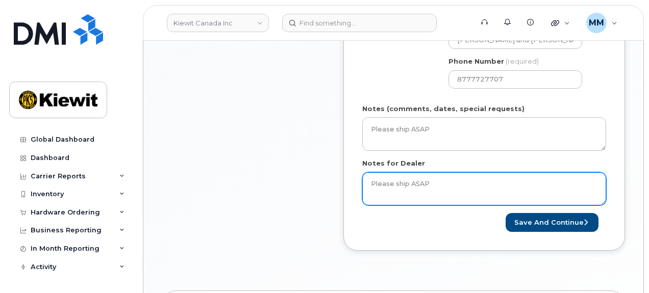
scroll to position [561, 0]
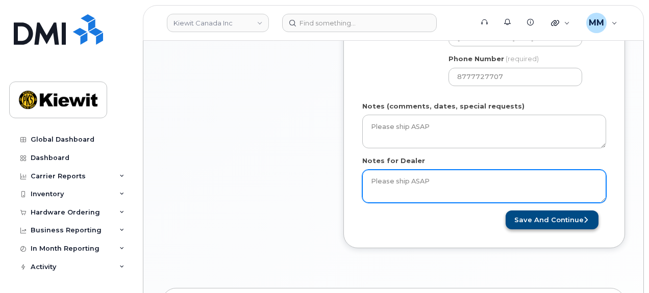
type textarea "Please ship ASAP"
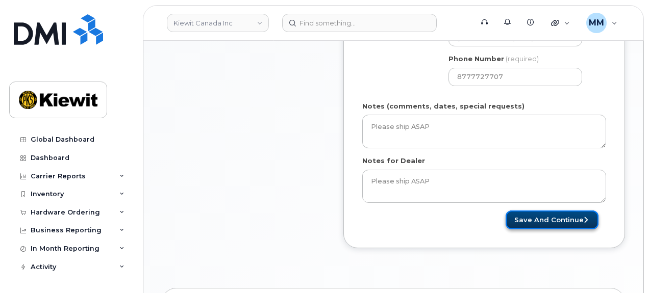
click at [515, 212] on button "Save and Continue" at bounding box center [551, 220] width 93 height 19
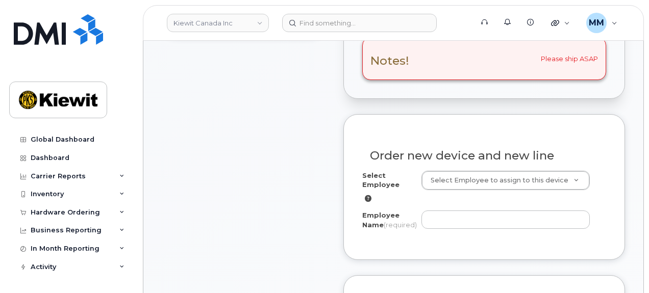
scroll to position [357, 0]
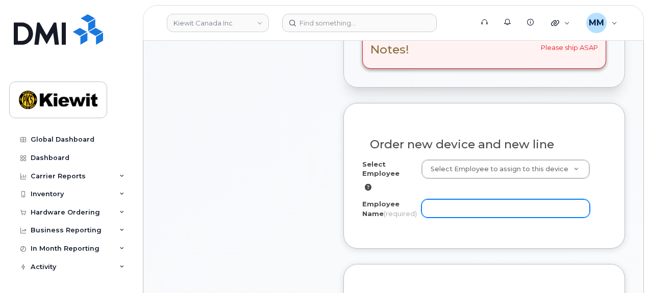
click at [456, 200] on input "Employee Name (required)" at bounding box center [505, 208] width 169 height 18
paste input "[PERSON_NAME]"
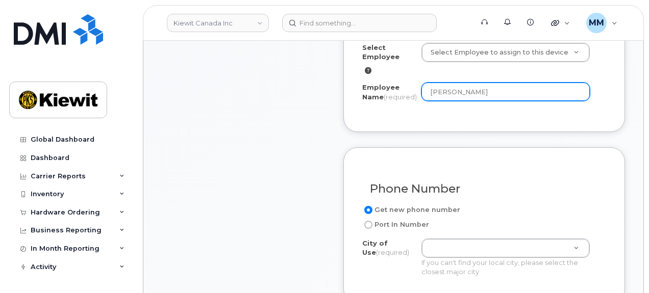
scroll to position [510, 0]
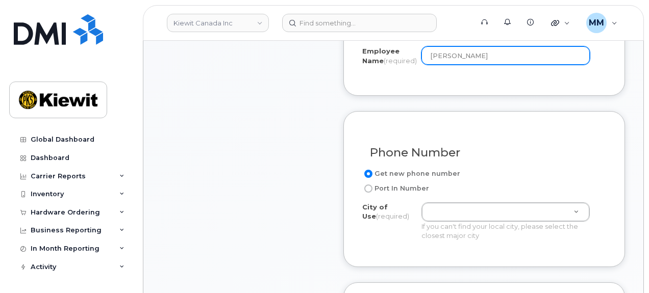
type input "[PERSON_NAME]"
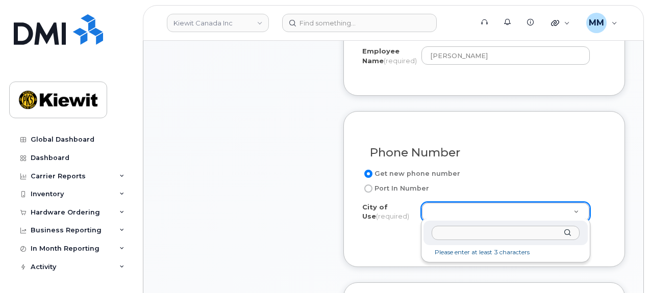
click at [460, 230] on input "text" at bounding box center [505, 233] width 148 height 15
paste input "Whitby, [GEOGRAPHIC_DATA]"
drag, startPoint x: 455, startPoint y: 232, endPoint x: 420, endPoint y: 233, distance: 34.7
drag, startPoint x: 496, startPoint y: 233, endPoint x: 390, endPoint y: 227, distance: 106.3
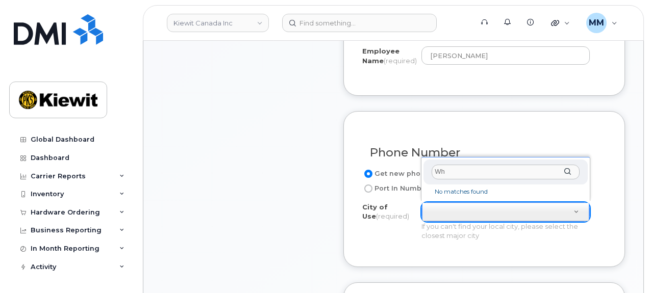
type input "W"
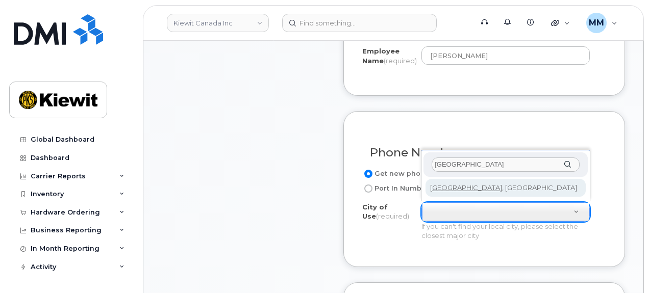
type input "[GEOGRAPHIC_DATA]"
type input "4934"
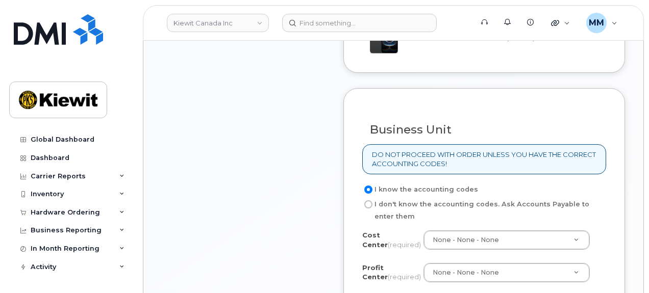
scroll to position [867, 0]
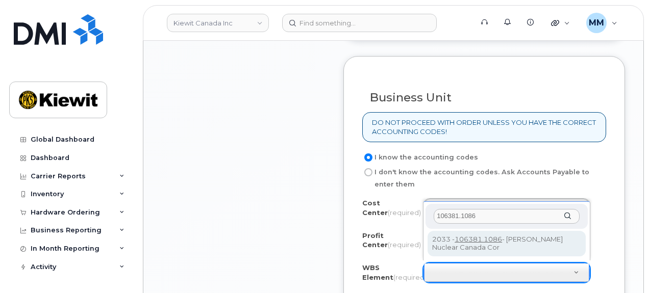
type input "106381.1086"
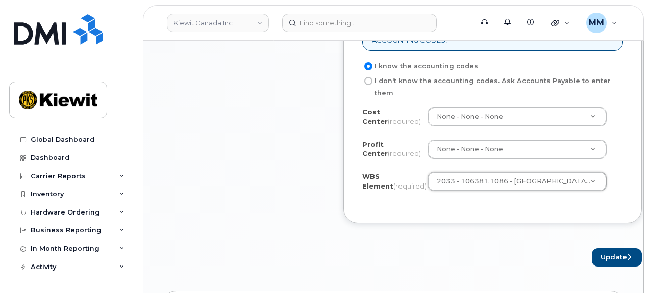
scroll to position [969, 0]
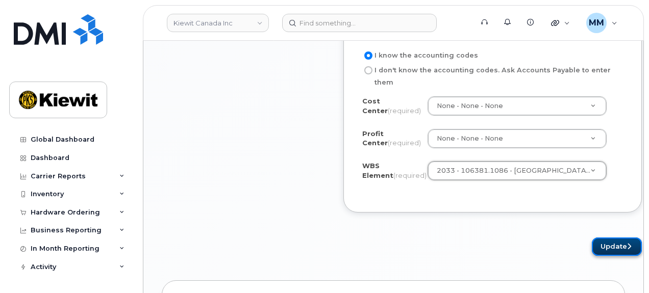
click at [592, 241] on button "Update" at bounding box center [617, 247] width 50 height 19
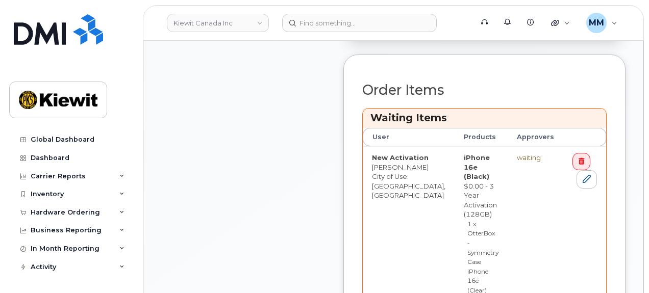
scroll to position [510, 0]
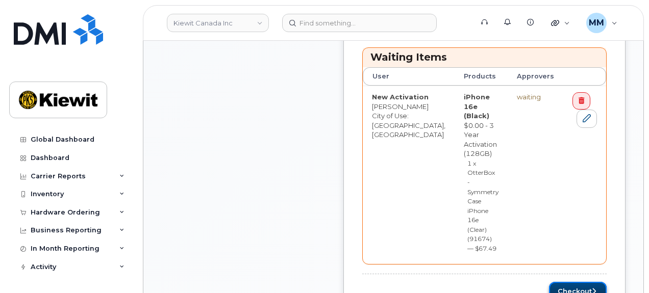
click at [560, 282] on button "Checkout" at bounding box center [578, 291] width 58 height 19
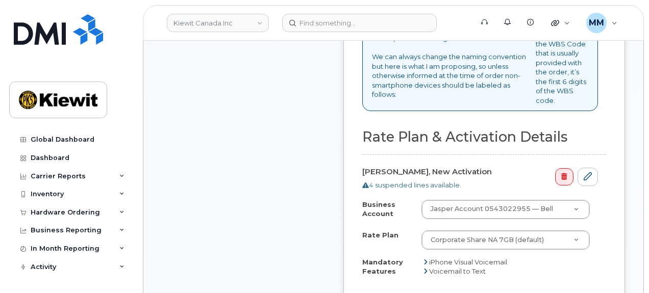
scroll to position [561, 0]
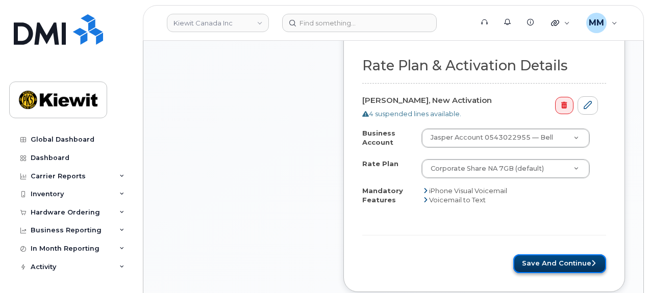
click at [569, 254] on button "Save and Continue" at bounding box center [559, 263] width 93 height 19
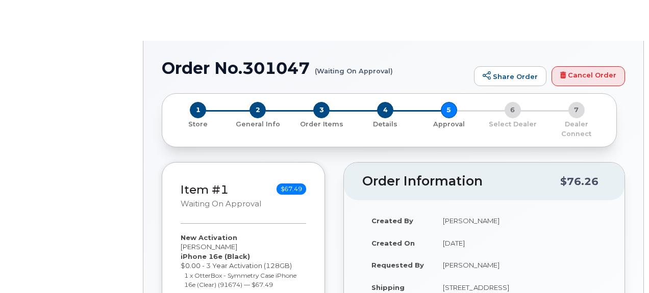
radio input "true"
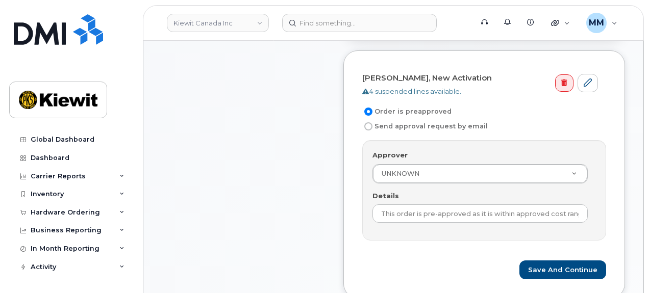
scroll to position [357, 0]
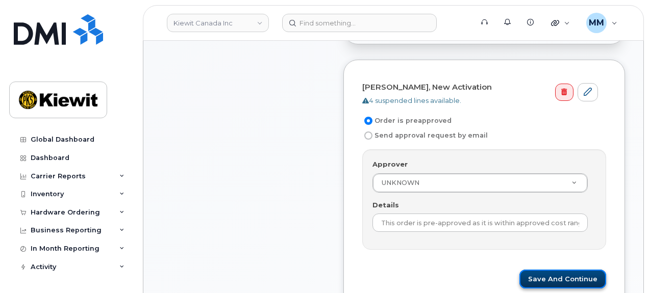
click at [538, 270] on button "Save and Continue" at bounding box center [562, 279] width 87 height 19
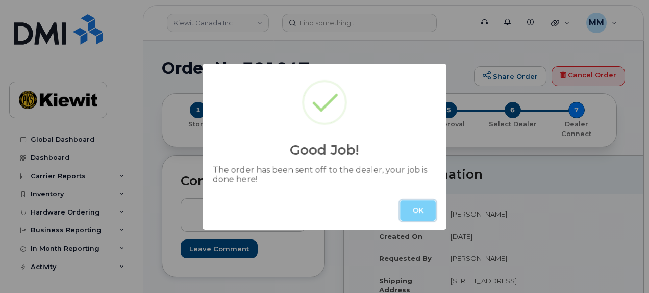
click at [424, 213] on button "OK" at bounding box center [418, 210] width 36 height 20
